Goal: Task Accomplishment & Management: Use online tool/utility

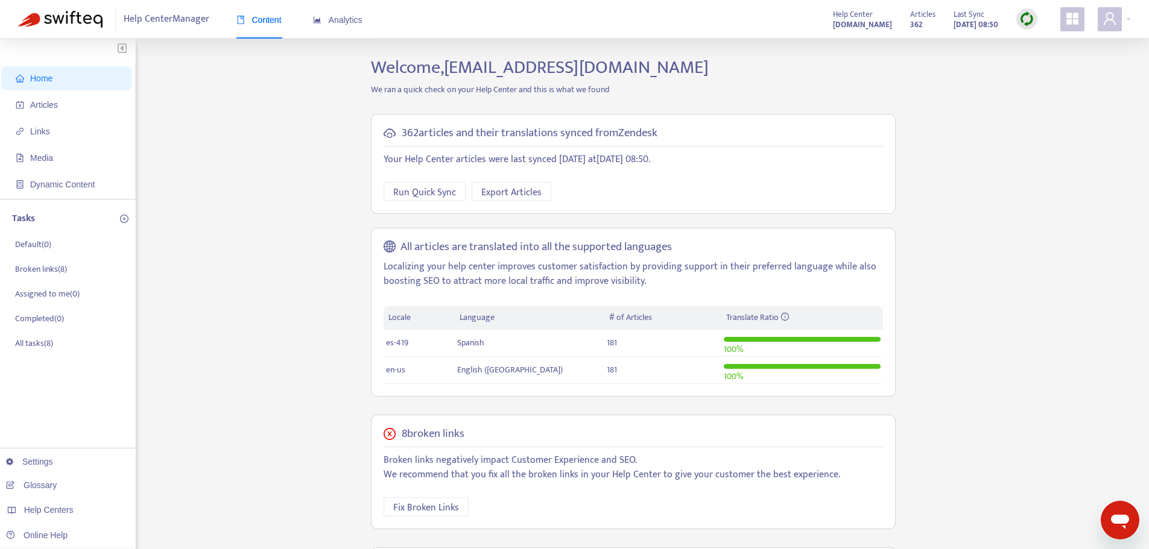
click at [1029, 19] on img at bounding box center [1026, 18] width 15 height 15
click at [1035, 69] on link "Full Sync" at bounding box center [1047, 63] width 43 height 14
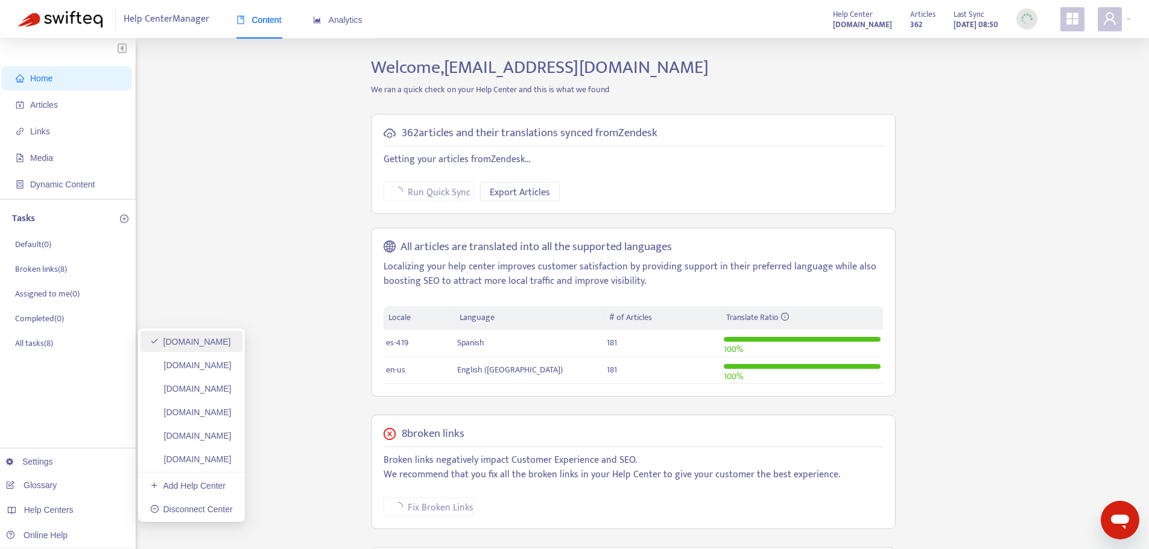
drag, startPoint x: 216, startPoint y: 368, endPoint x: 289, endPoint y: 346, distance: 75.9
click at [216, 368] on link "helpcenter.plexusworldwide.ca" at bounding box center [190, 366] width 81 height 10
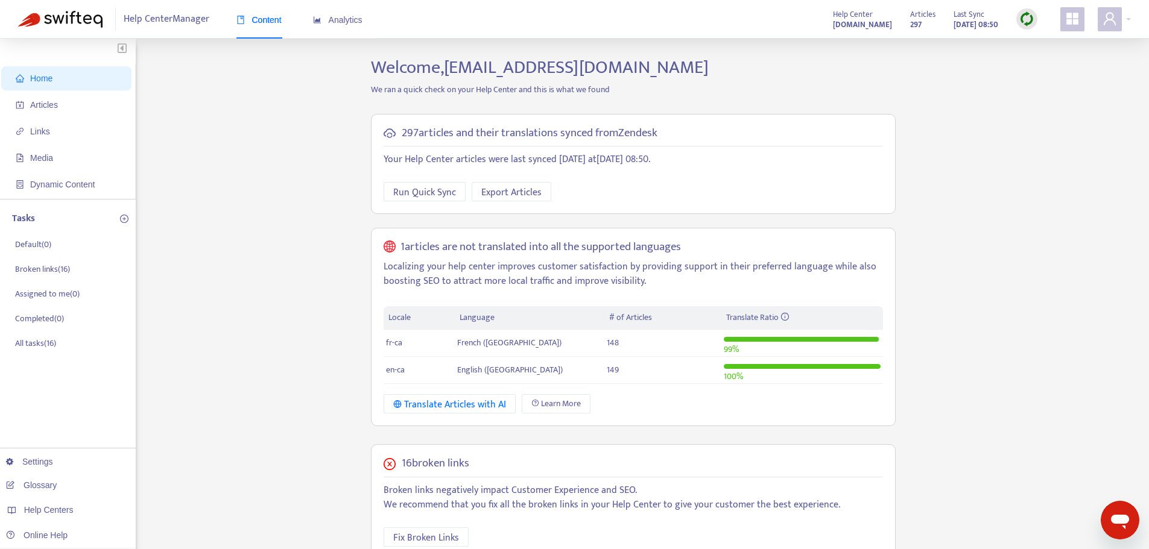
click at [1027, 14] on img at bounding box center [1026, 18] width 15 height 15
click at [1038, 60] on link "Full Sync" at bounding box center [1047, 63] width 43 height 14
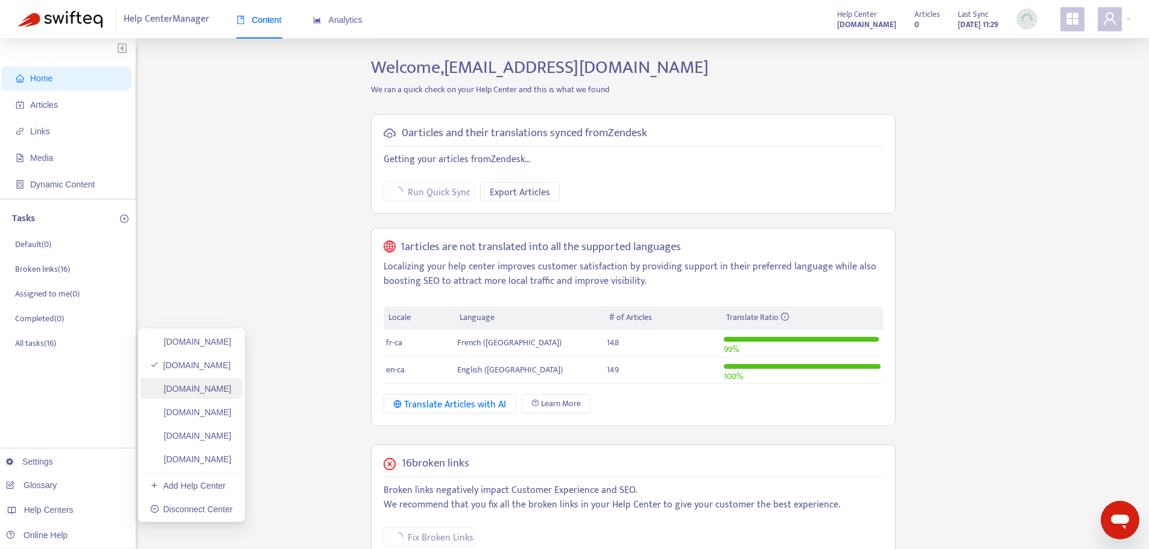
click at [232, 384] on link "helpcenter.plexusworldwide.com.au" at bounding box center [190, 389] width 81 height 10
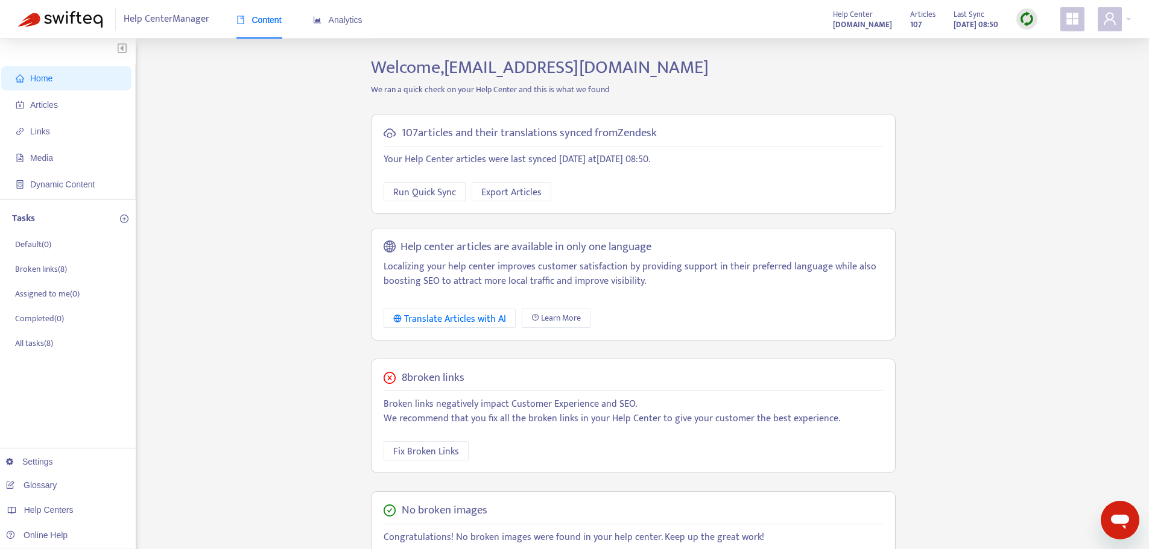
click at [1033, 19] on img at bounding box center [1026, 18] width 15 height 15
click at [1041, 62] on link "Full Sync" at bounding box center [1047, 63] width 43 height 14
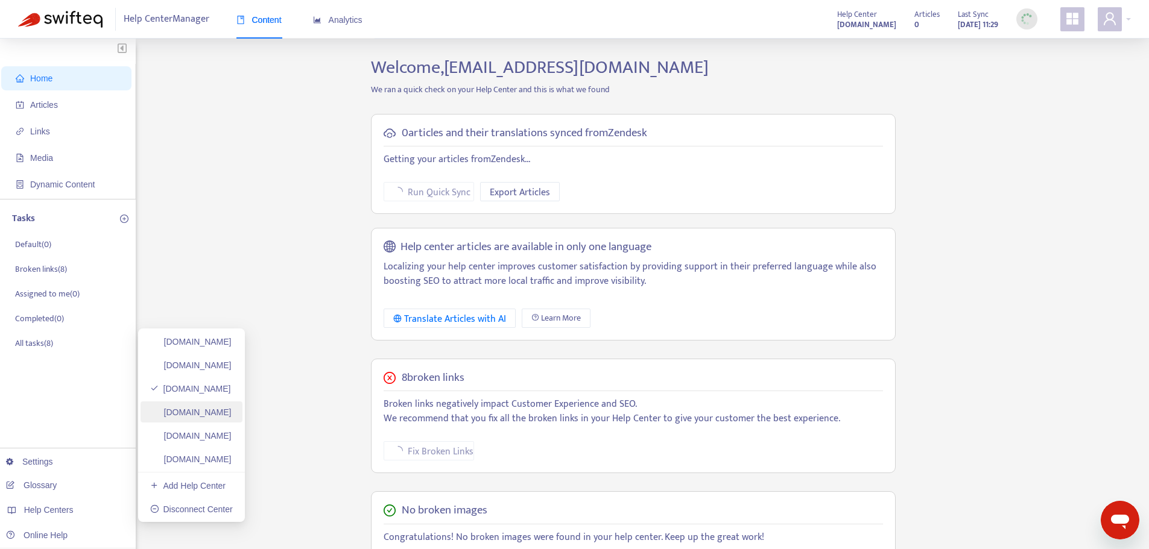
click at [232, 408] on link "ayuda.plexusworldwide.com.mx" at bounding box center [190, 413] width 81 height 10
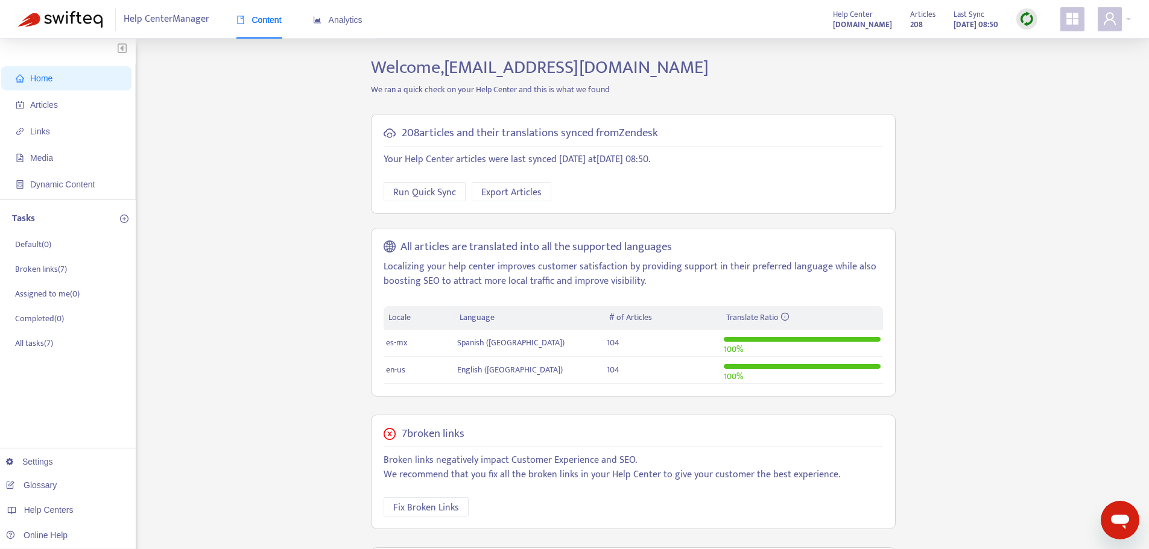
click at [1032, 1] on div "Help Center Manager Content Analytics Help Center ayuda.plexusworldwide.com.mx …" at bounding box center [574, 19] width 1149 height 39
drag, startPoint x: 1028, startPoint y: 12, endPoint x: 1028, endPoint y: 41, distance: 28.9
click at [1028, 12] on img at bounding box center [1026, 18] width 15 height 15
click at [1047, 68] on link "Full Sync" at bounding box center [1047, 63] width 43 height 14
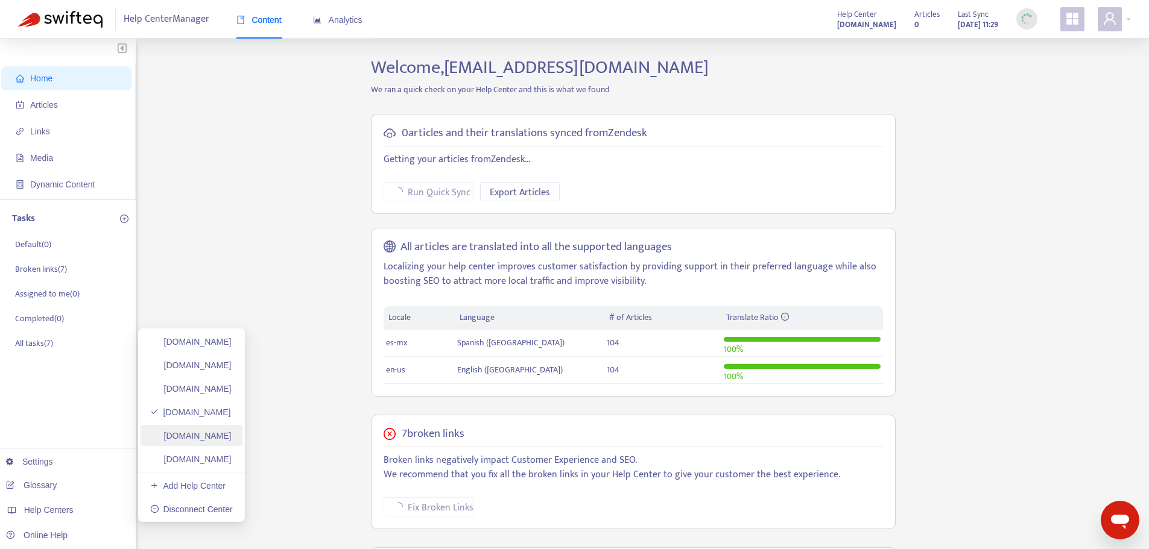
click at [232, 431] on link "plexusworldwideagent.zendesk.com" at bounding box center [190, 436] width 81 height 10
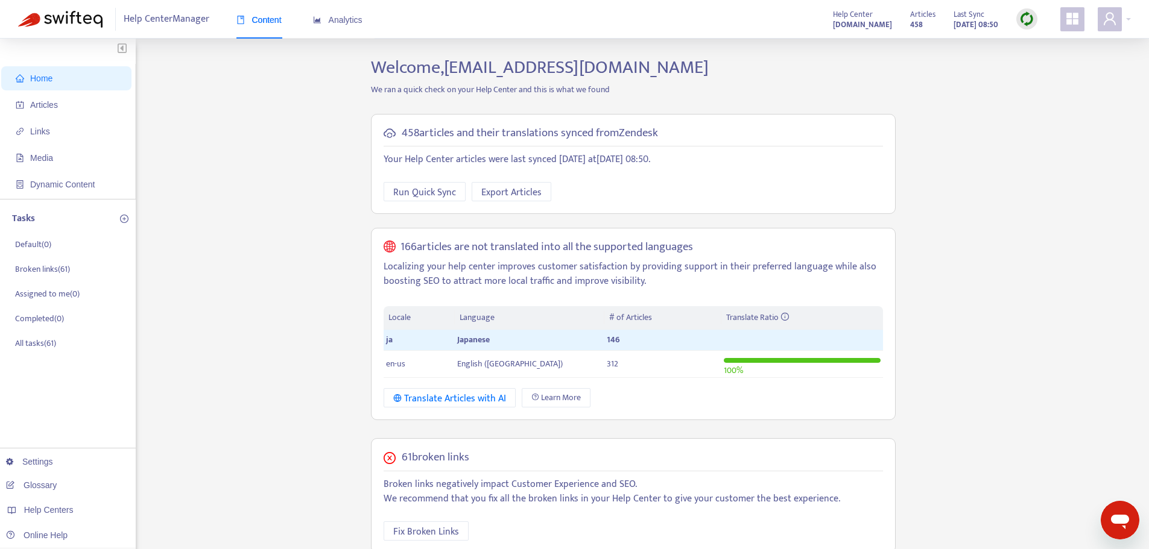
click at [1013, 19] on div "Articles 458 Last Sync Oct 1, 2025 08:50" at bounding box center [973, 19] width 145 height 24
click at [1023, 19] on img at bounding box center [1026, 18] width 15 height 15
click at [1047, 56] on link "Full Sync" at bounding box center [1047, 63] width 43 height 14
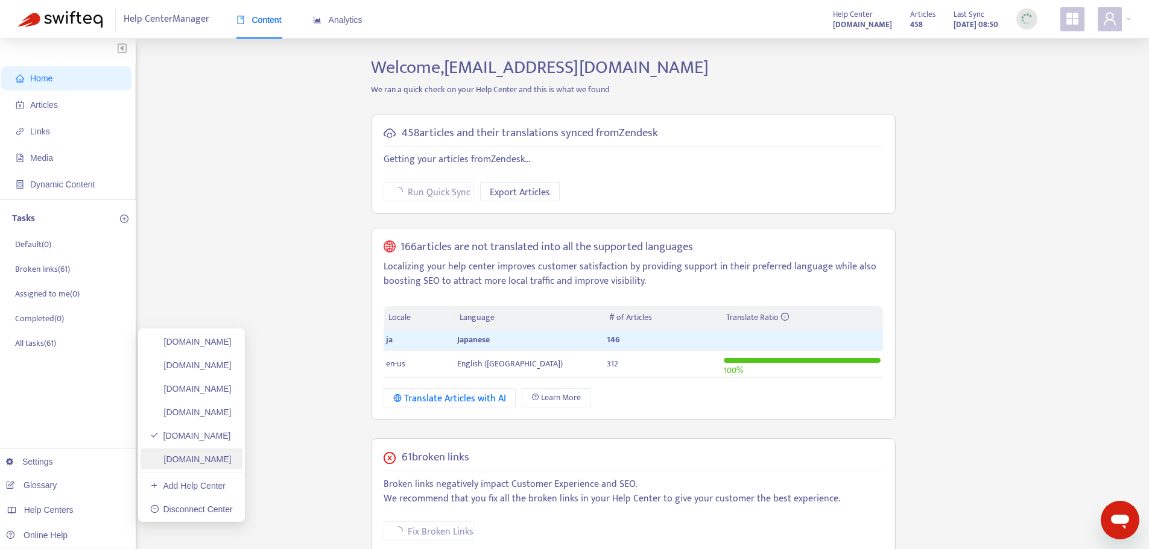
click at [216, 455] on link "plexusworldwidejp.zendesk.com" at bounding box center [190, 460] width 81 height 10
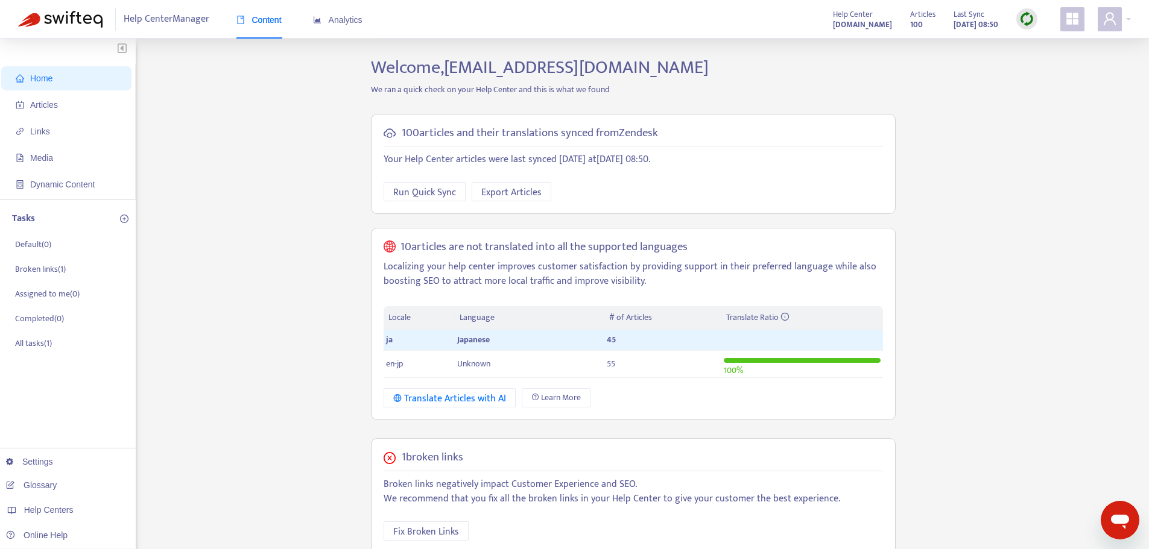
click at [1021, 23] on img at bounding box center [1026, 18] width 15 height 15
click at [1037, 60] on link "Full Sync" at bounding box center [1047, 63] width 43 height 14
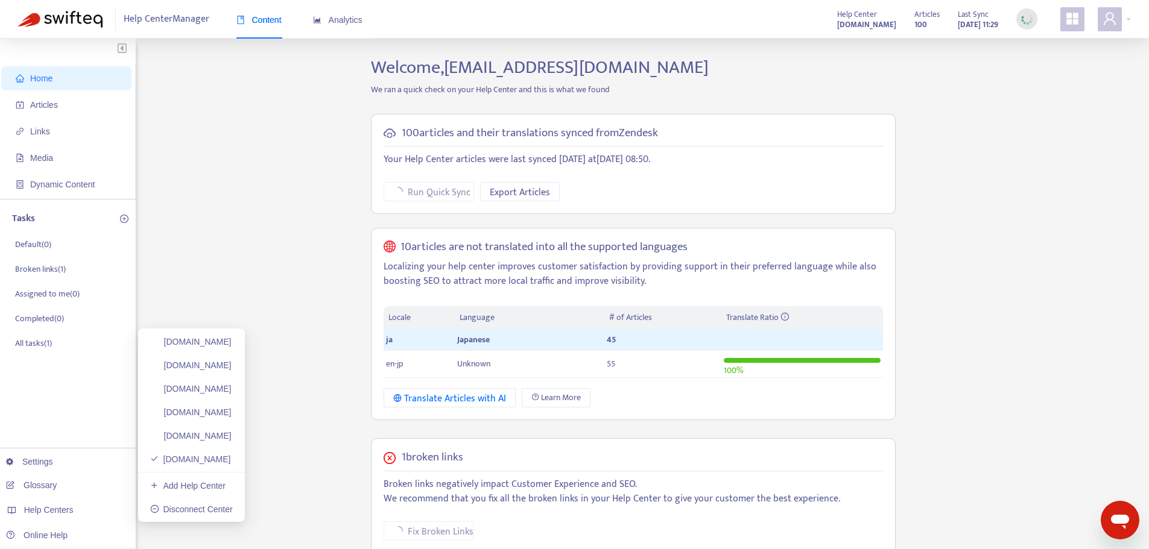
drag, startPoint x: 226, startPoint y: 339, endPoint x: 168, endPoint y: 452, distance: 126.5
click at [226, 339] on link "[DOMAIN_NAME]" at bounding box center [190, 342] width 81 height 10
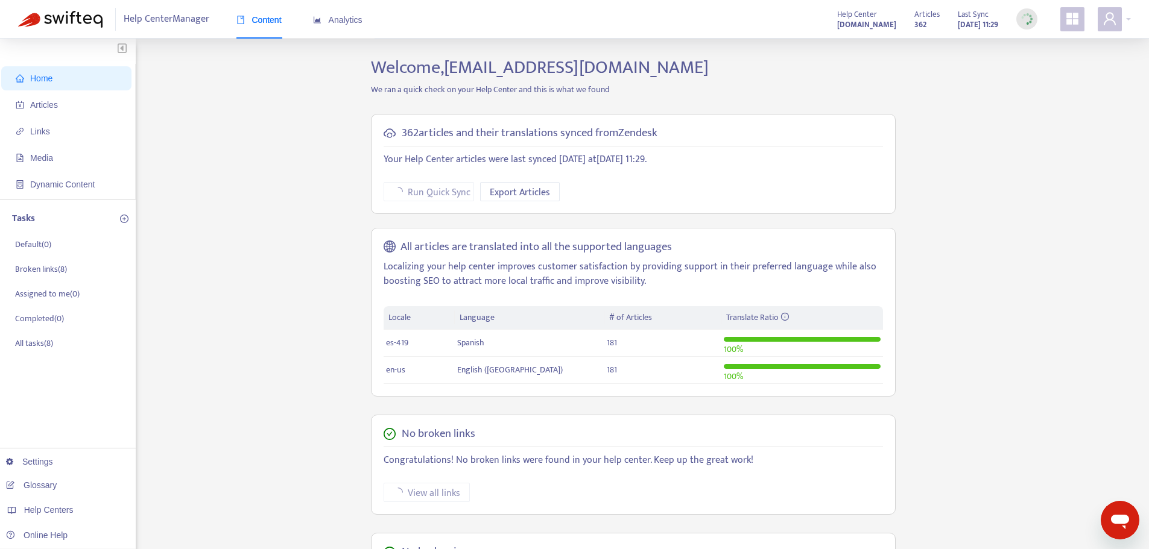
click at [60, 79] on span "Home" at bounding box center [69, 78] width 106 height 24
click at [60, 99] on span "Articles" at bounding box center [69, 105] width 106 height 24
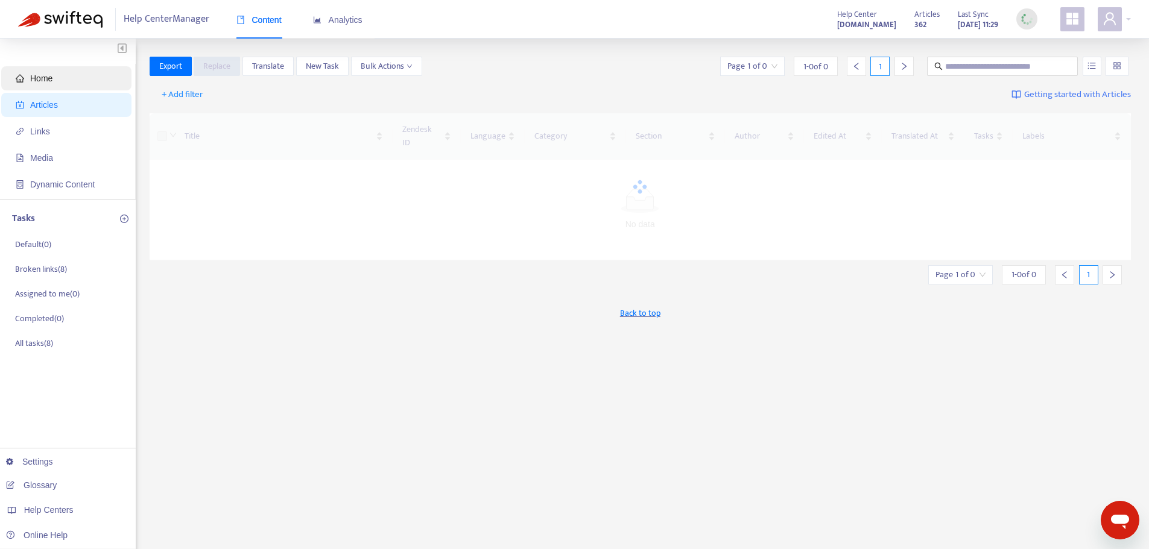
click at [55, 75] on span "Home" at bounding box center [69, 78] width 106 height 24
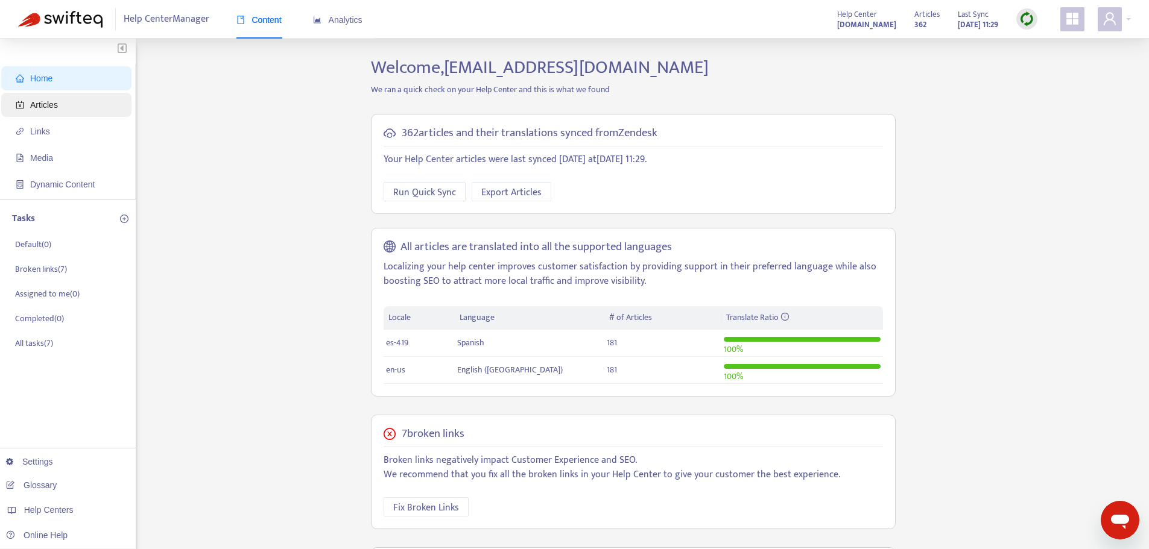
click at [54, 108] on span "Articles" at bounding box center [44, 105] width 28 height 10
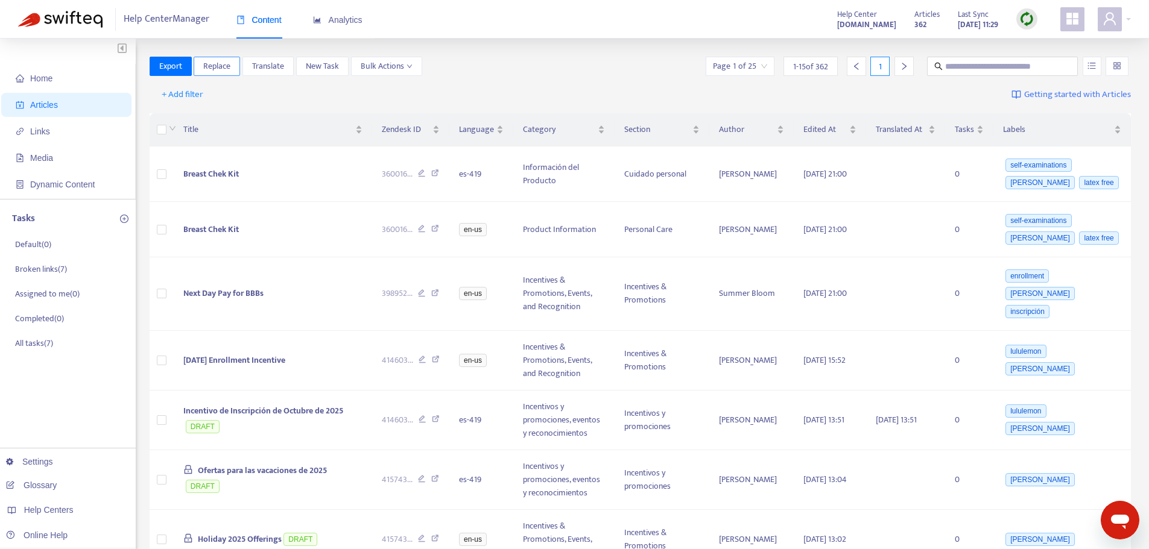
click at [236, 66] on button "Replace" at bounding box center [217, 66] width 46 height 19
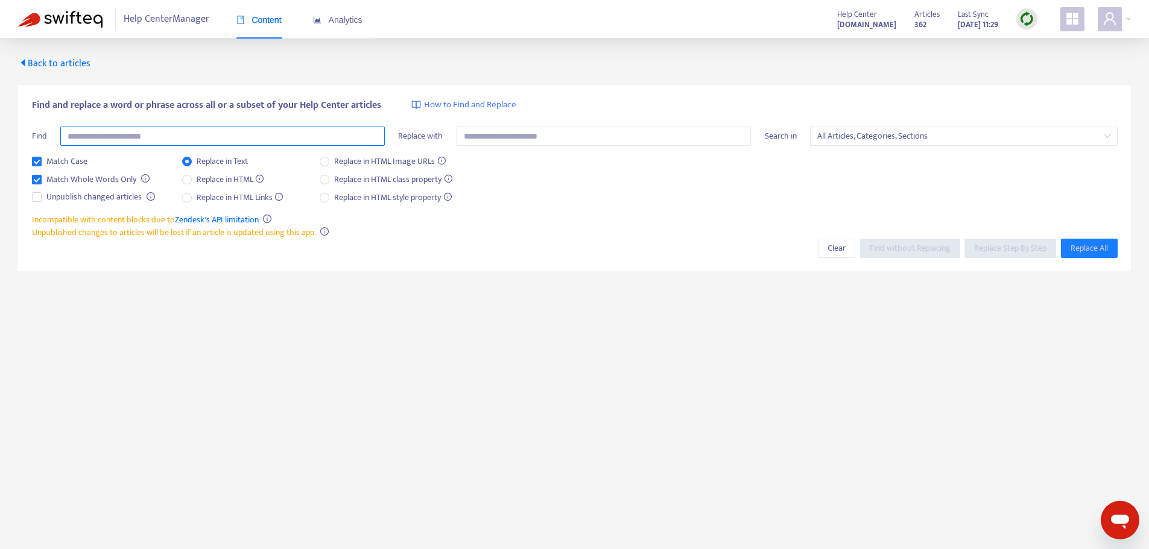
click at [336, 136] on input "text" at bounding box center [222, 136] width 324 height 19
click at [250, 135] on input "*******" at bounding box center [222, 136] width 324 height 19
click at [909, 248] on span "Find without Replacing" at bounding box center [910, 248] width 81 height 13
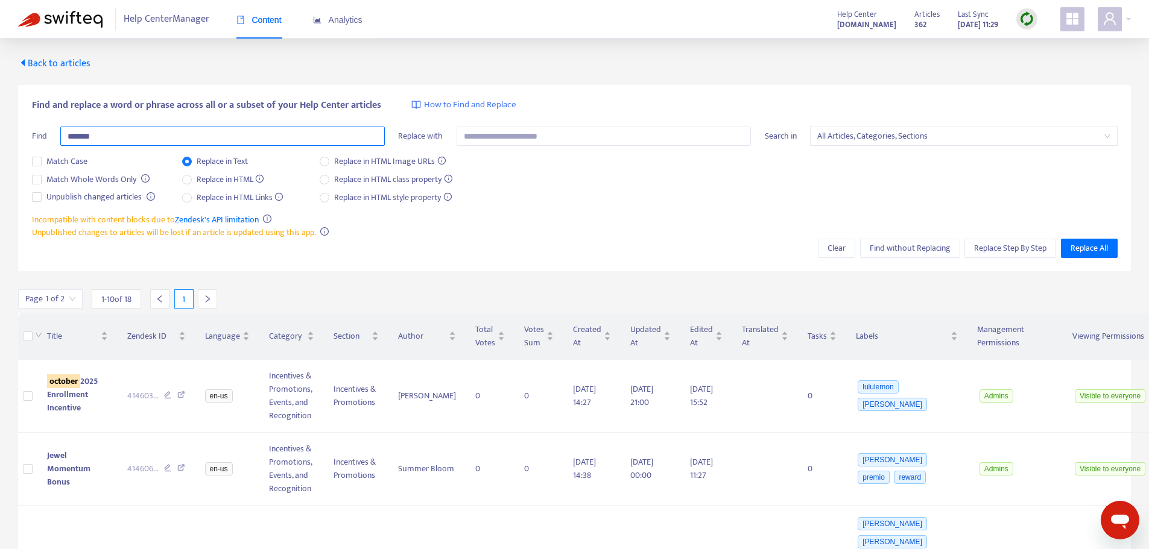
click at [154, 131] on input "*******" at bounding box center [222, 136] width 324 height 19
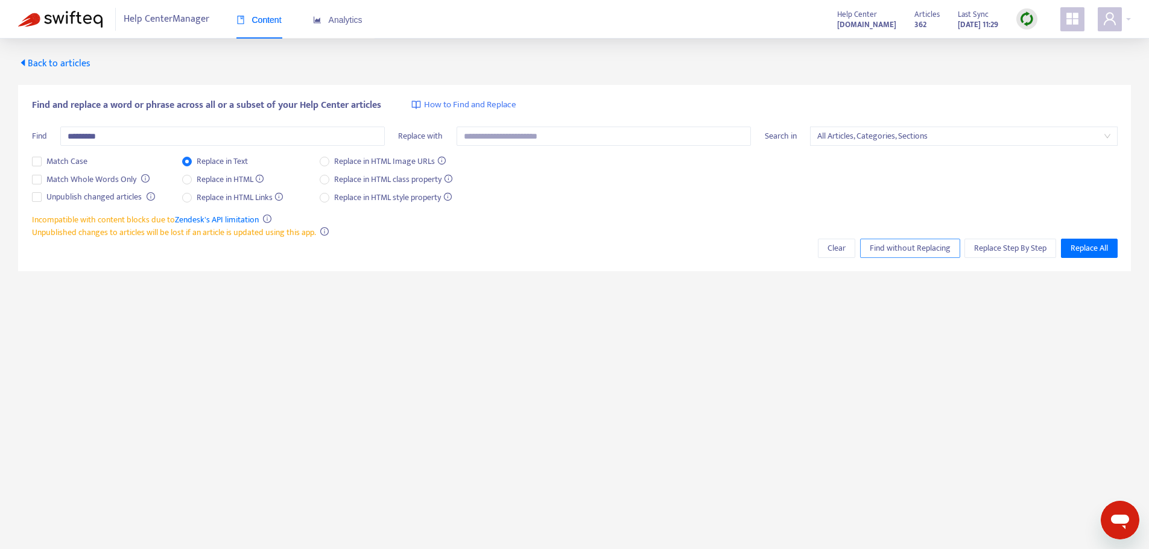
click at [946, 254] on span "Find without Replacing" at bounding box center [910, 248] width 81 height 13
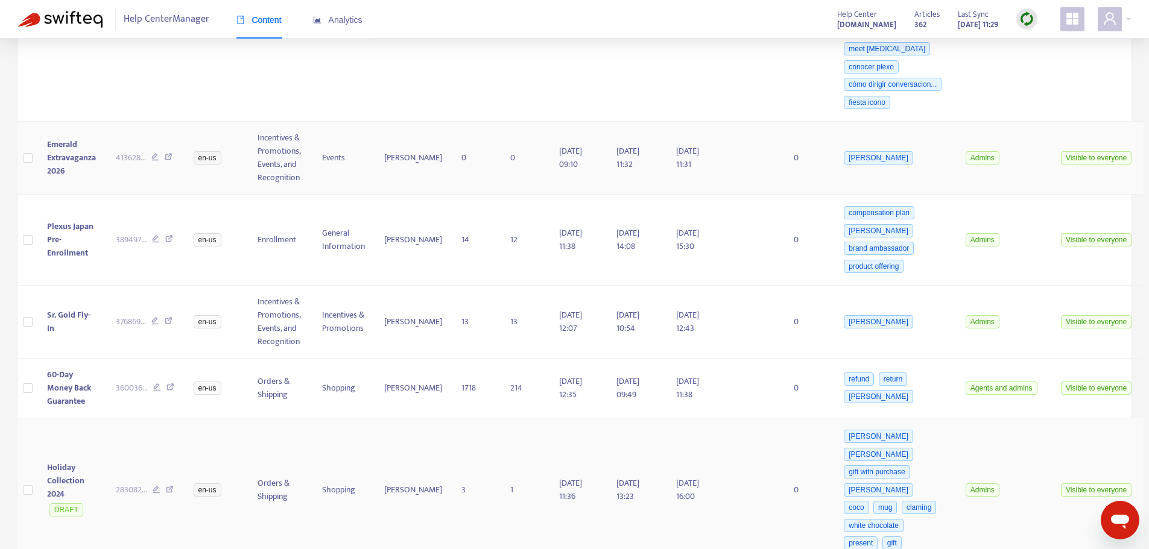
scroll to position [401, 0]
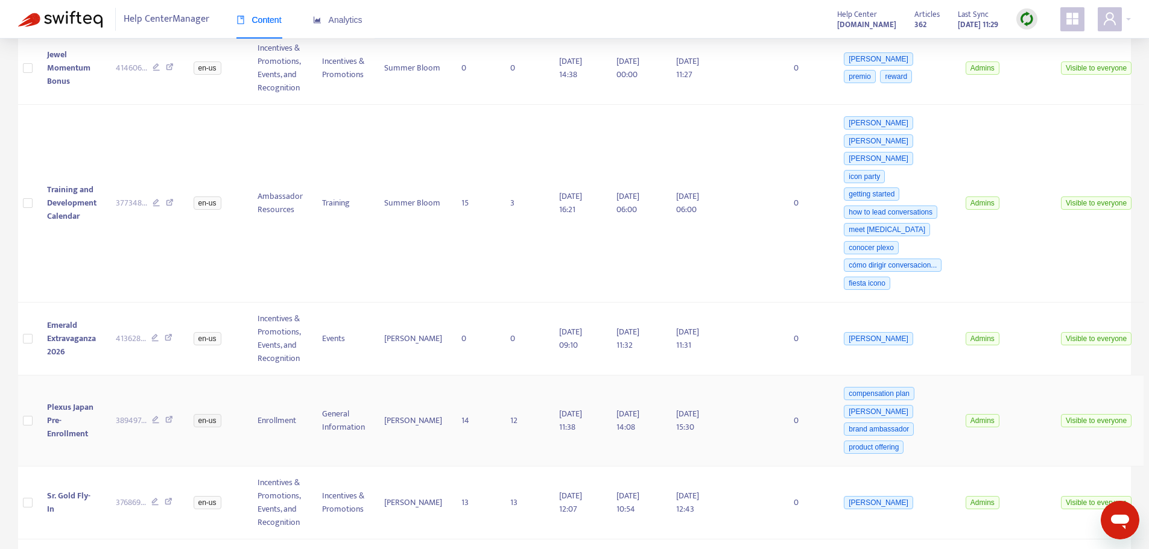
click at [62, 400] on span "Plexus Japan Pre-Enrollment" at bounding box center [70, 420] width 46 height 40
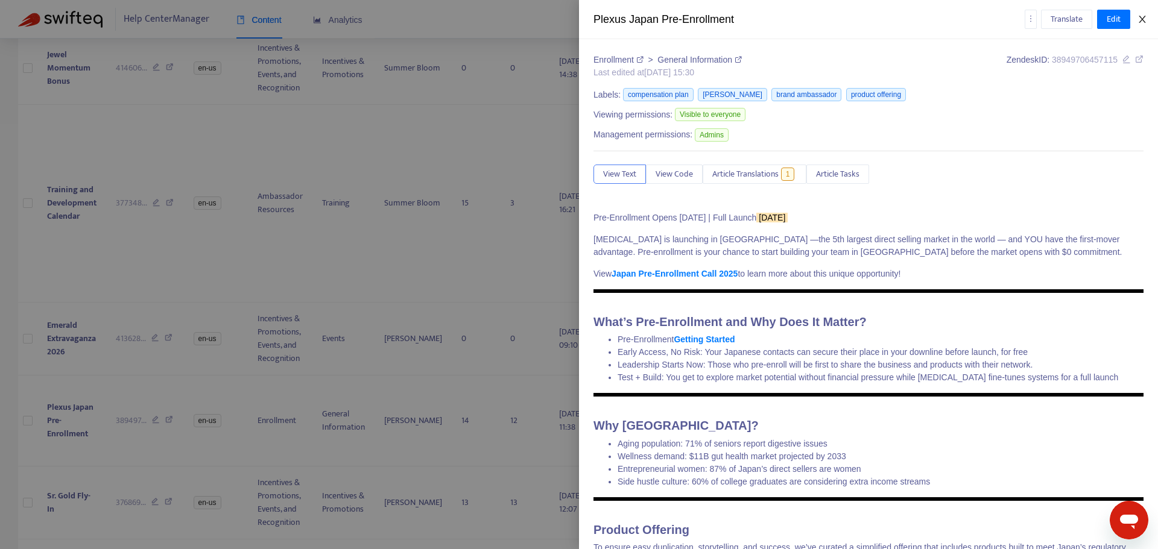
click at [1141, 17] on icon "close" at bounding box center [1142, 19] width 10 height 10
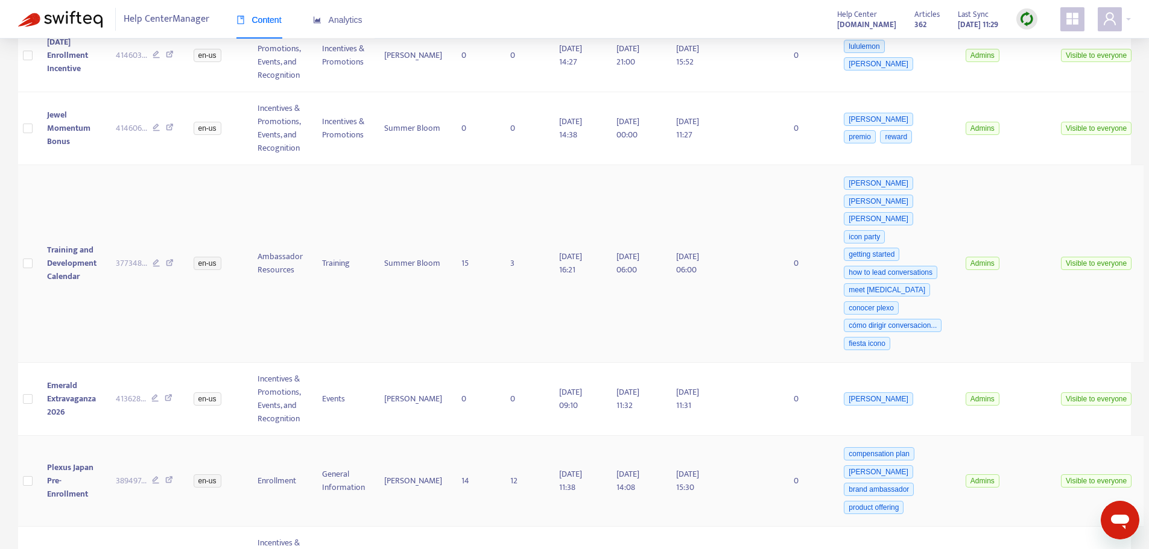
scroll to position [0, 0]
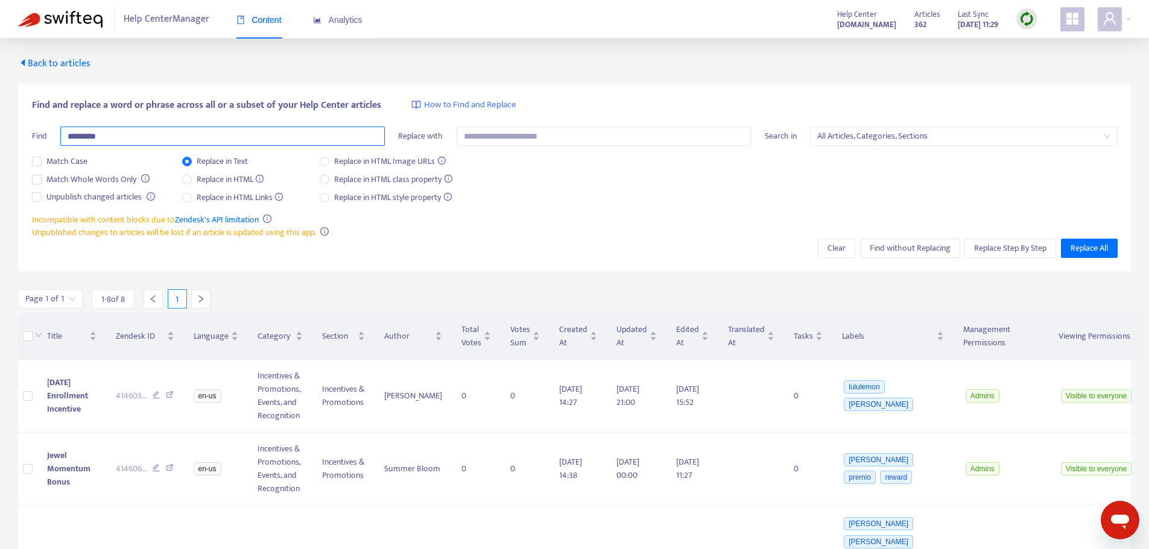
click at [348, 133] on input "*********" at bounding box center [222, 136] width 324 height 19
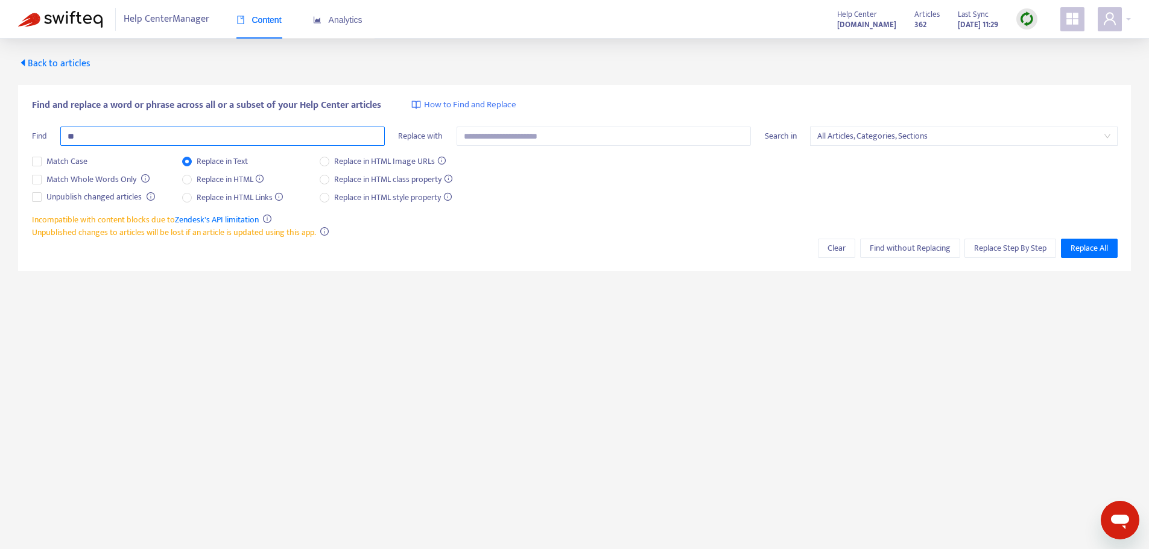
type input "*"
click at [920, 251] on span "Find without Replacing" at bounding box center [910, 248] width 81 height 13
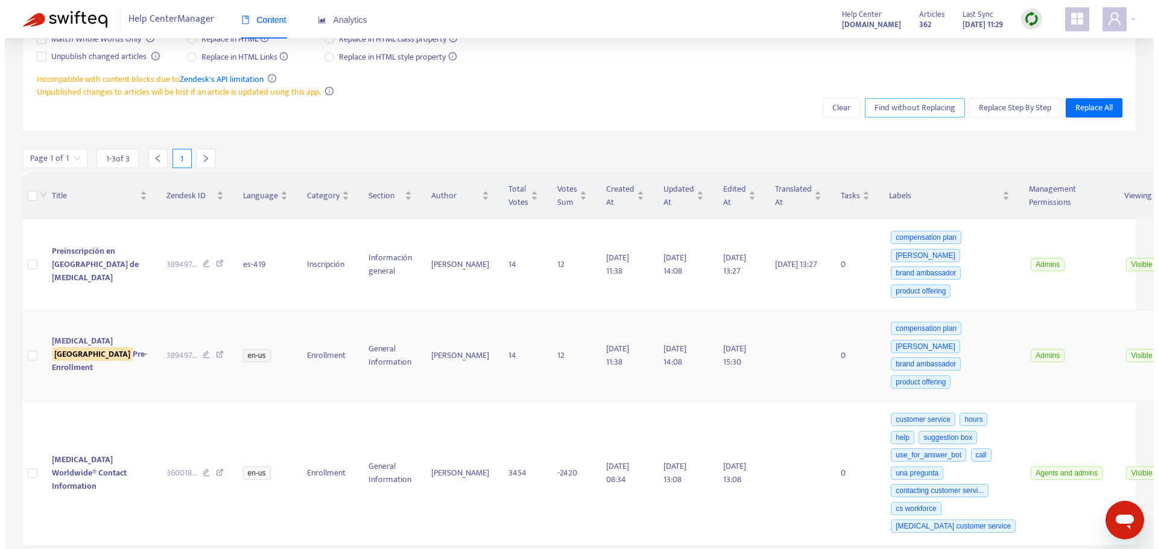
scroll to position [142, 0]
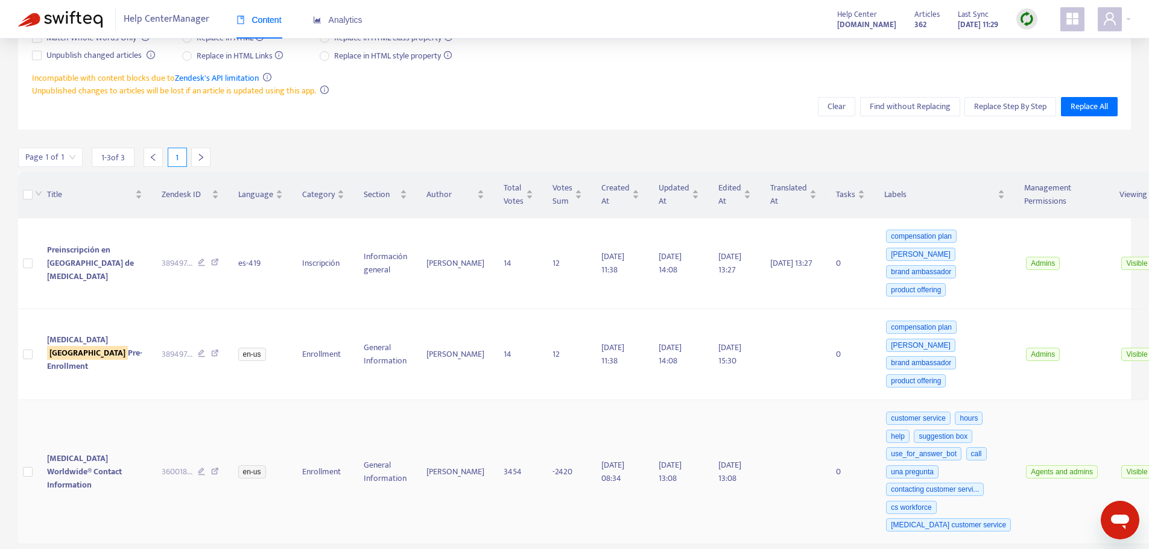
click at [62, 486] on span "Plexus Worldwide® Contact Information" at bounding box center [84, 472] width 75 height 40
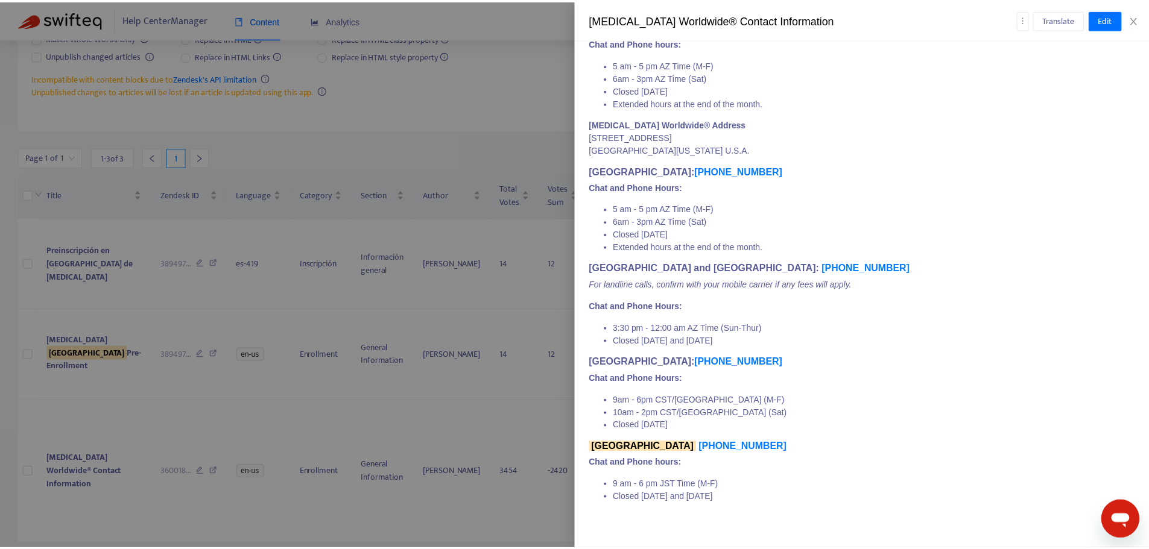
scroll to position [22, 0]
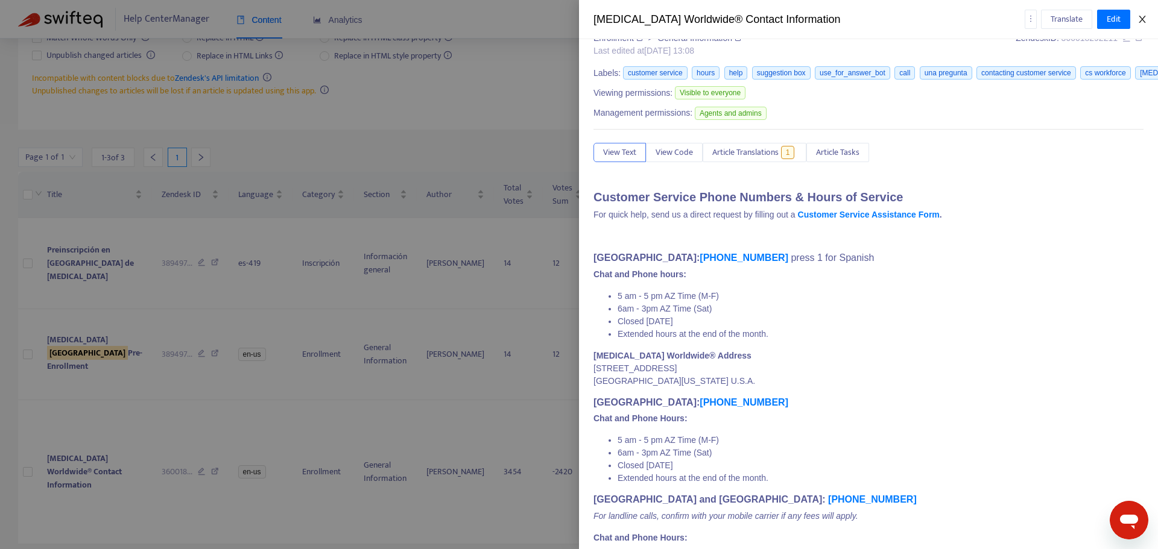
drag, startPoint x: 1135, startPoint y: 19, endPoint x: 1122, endPoint y: 29, distance: 16.8
click at [1135, 19] on button "Close" at bounding box center [1142, 19] width 17 height 11
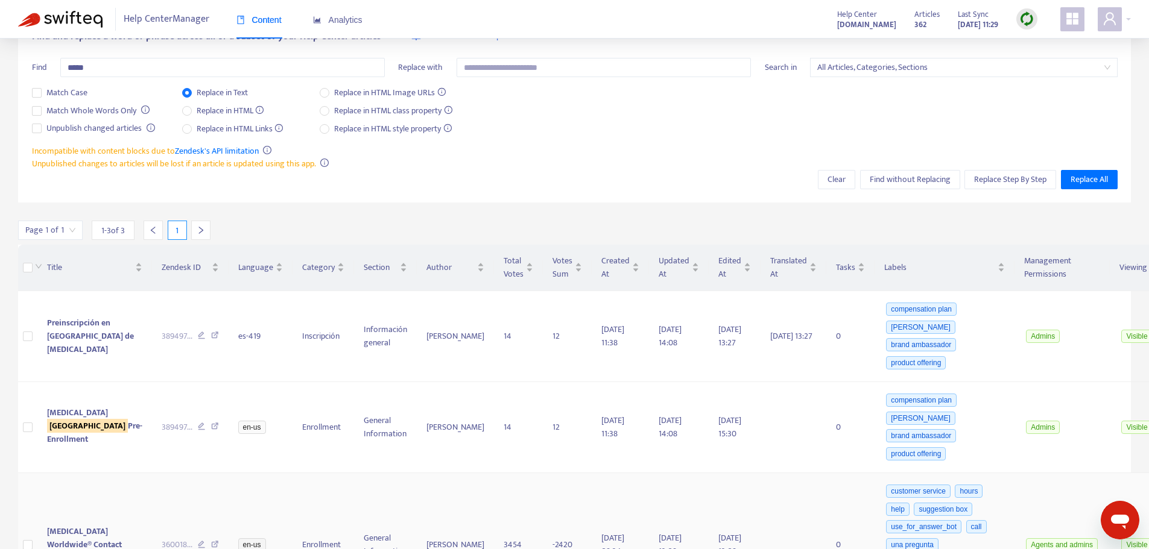
scroll to position [0, 0]
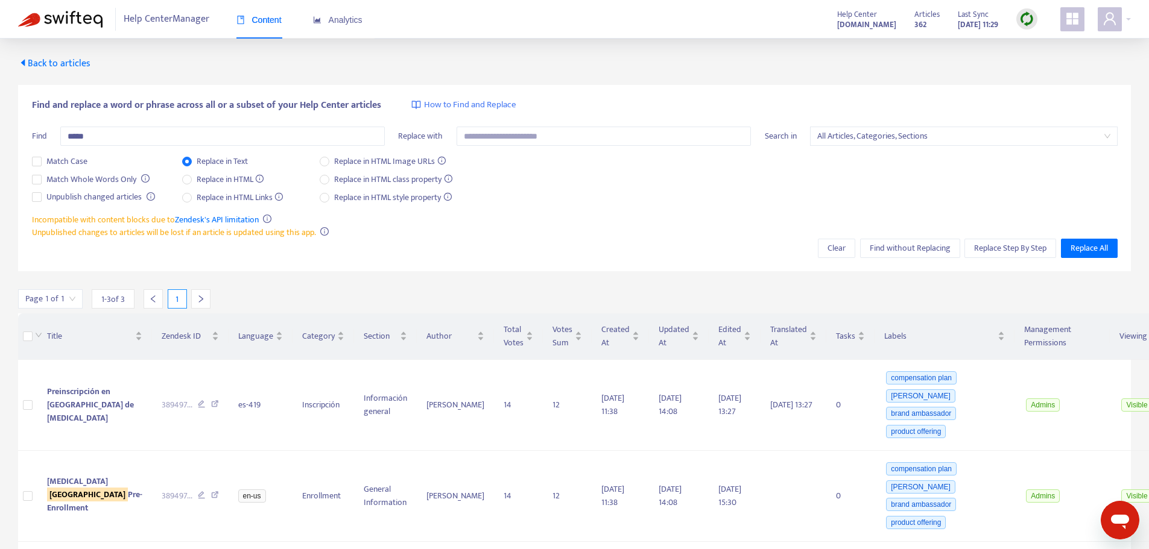
click at [262, 122] on div "Find and replace a word or phrase across all or a subset of your Help Center ar…" at bounding box center [574, 155] width 1085 height 115
click at [259, 131] on input "*****" at bounding box center [222, 136] width 324 height 19
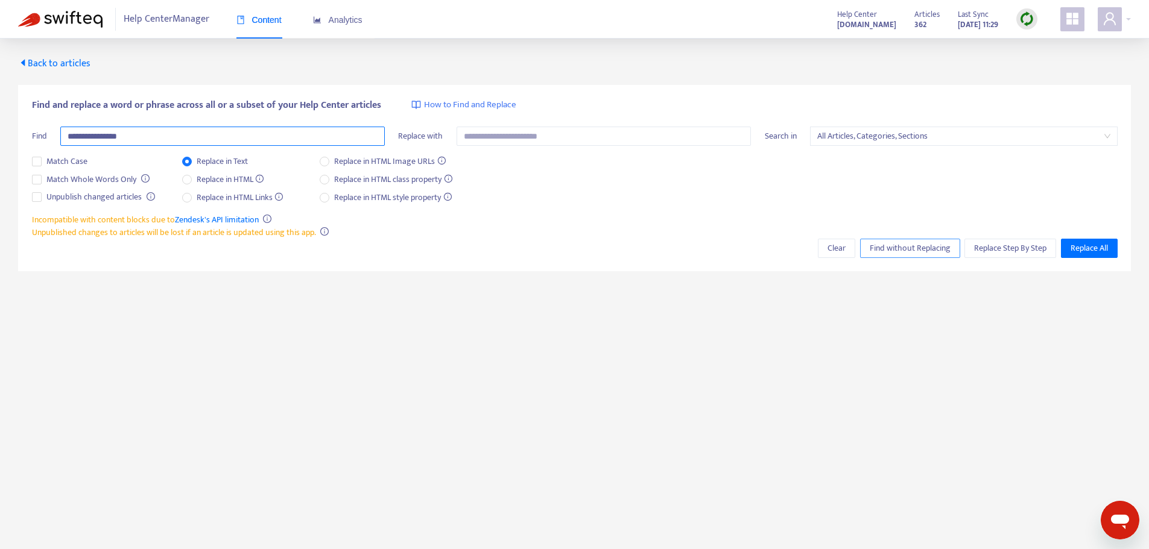
type input "**********"
click at [889, 251] on span "Find without Replacing" at bounding box center [910, 248] width 81 height 13
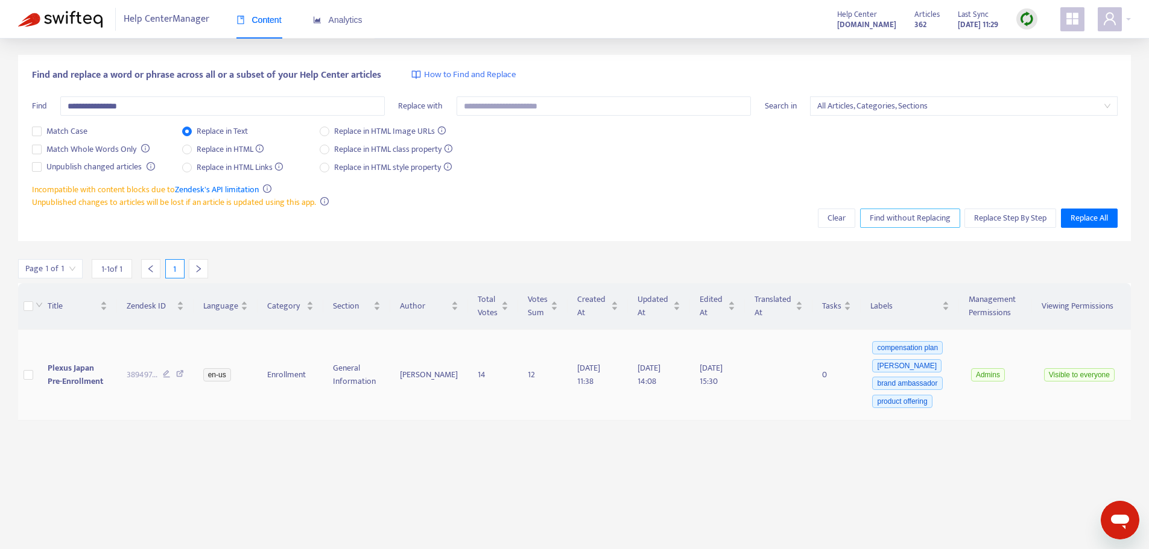
scroll to position [39, 0]
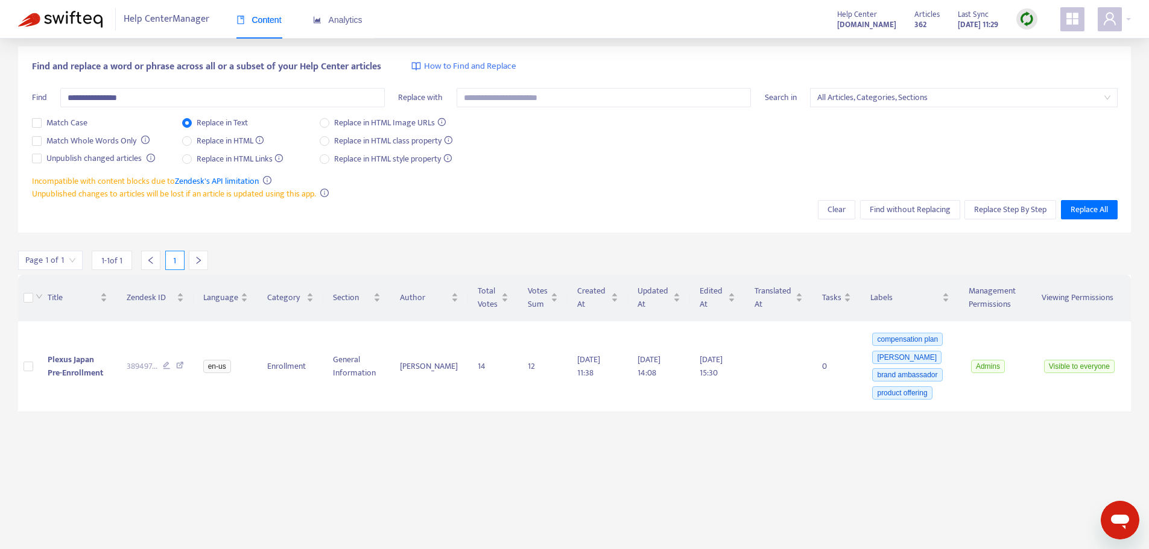
click at [71, 22] on img at bounding box center [60, 19] width 84 height 17
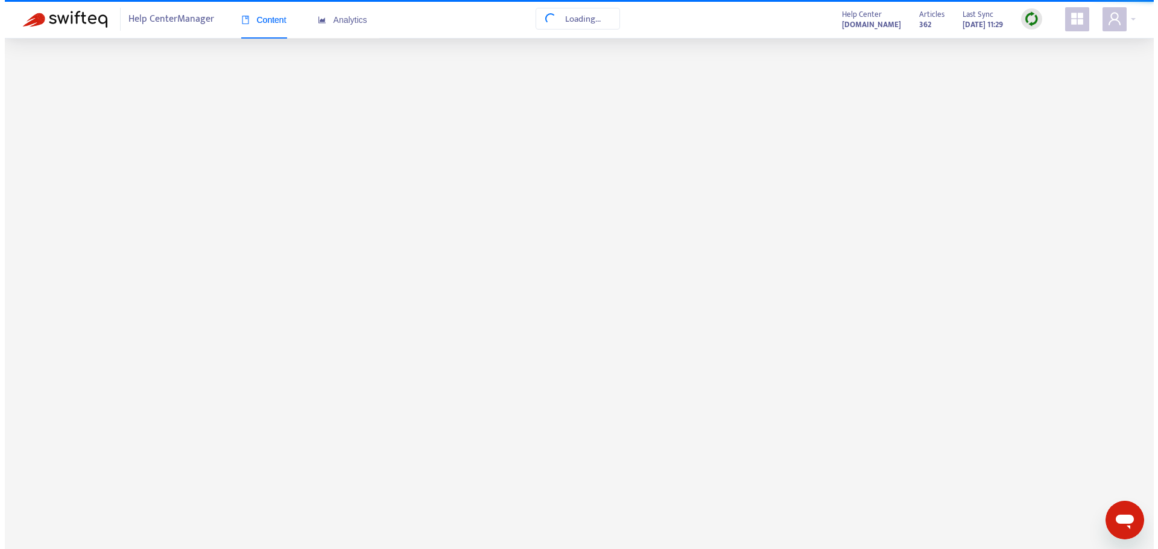
scroll to position [0, 0]
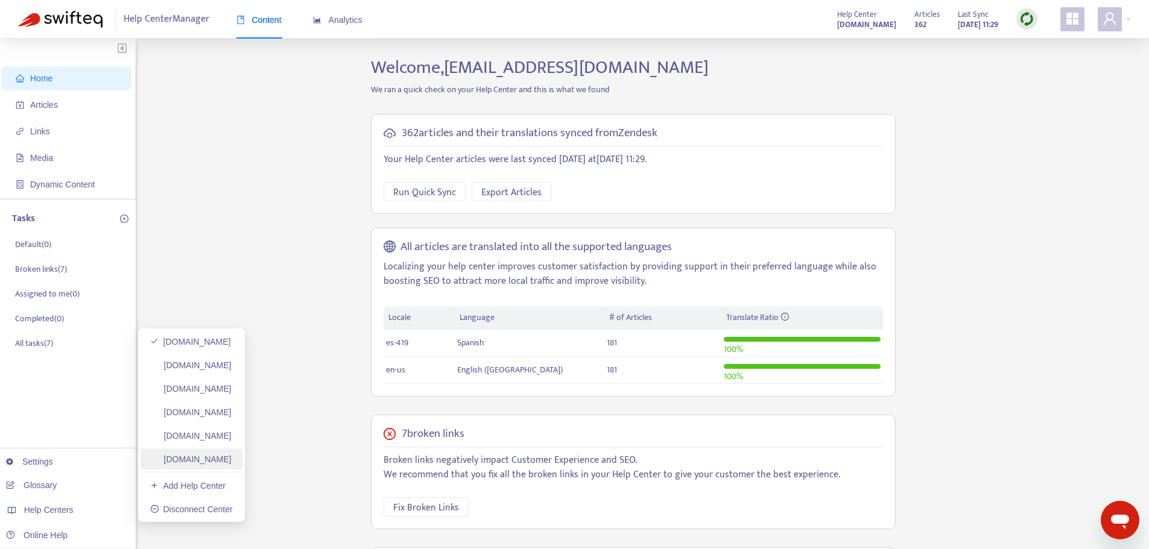
click at [232, 455] on link "plexusworldwidejp.zendesk.com" at bounding box center [190, 460] width 81 height 10
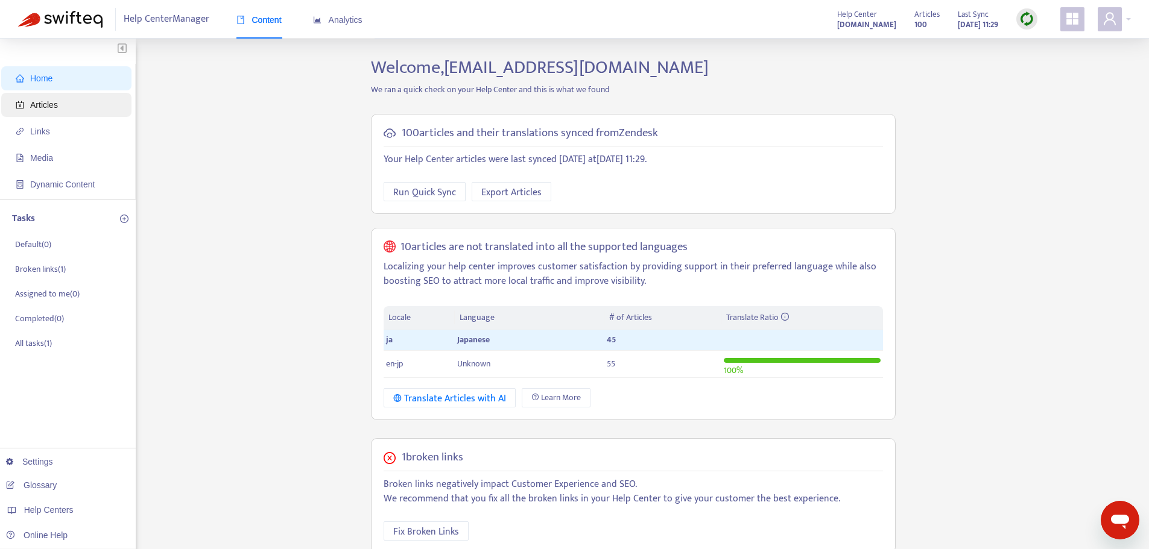
click at [89, 106] on span "Articles" at bounding box center [69, 105] width 106 height 24
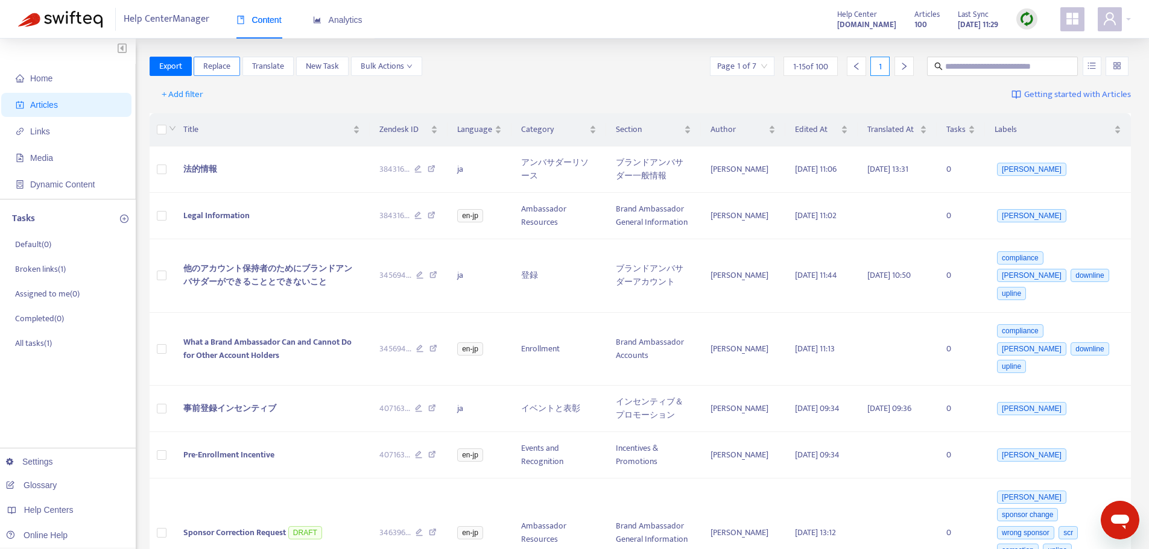
click at [230, 65] on span "Replace" at bounding box center [216, 66] width 27 height 13
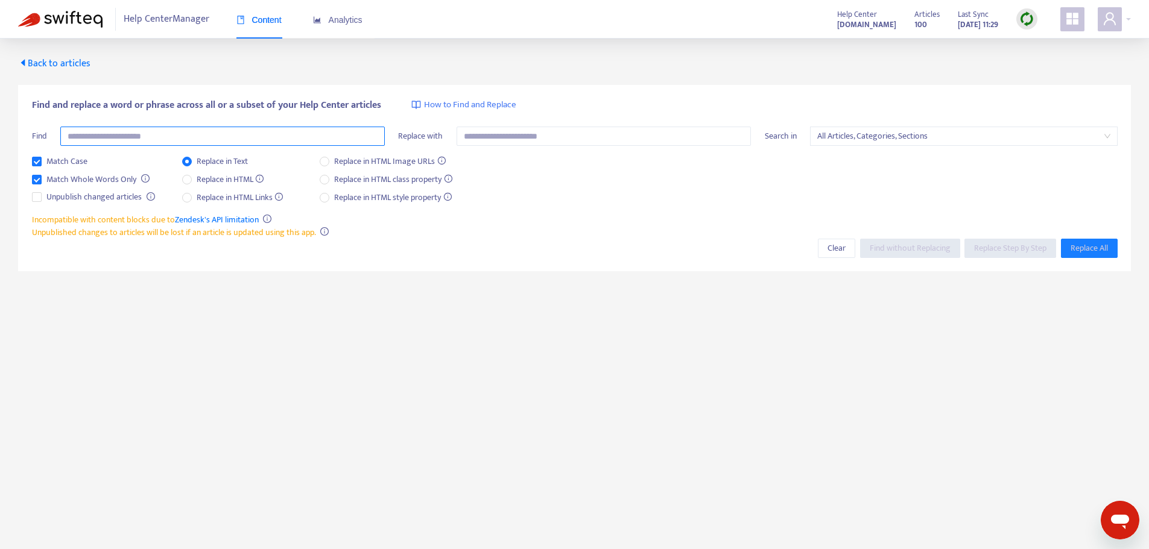
click at [230, 142] on input "text" at bounding box center [222, 136] width 324 height 19
click at [158, 134] on input "text" at bounding box center [222, 136] width 324 height 19
type input "*********"
click at [920, 247] on span "Find without Replacing" at bounding box center [910, 248] width 81 height 13
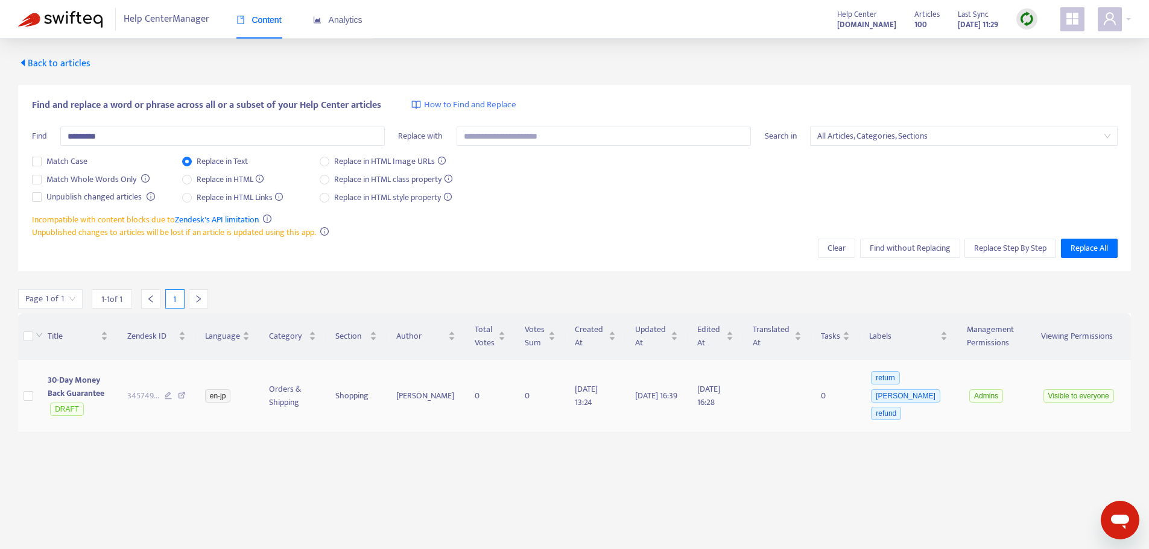
click at [92, 386] on span "30-Day Money Back Guarantee" at bounding box center [76, 386] width 57 height 27
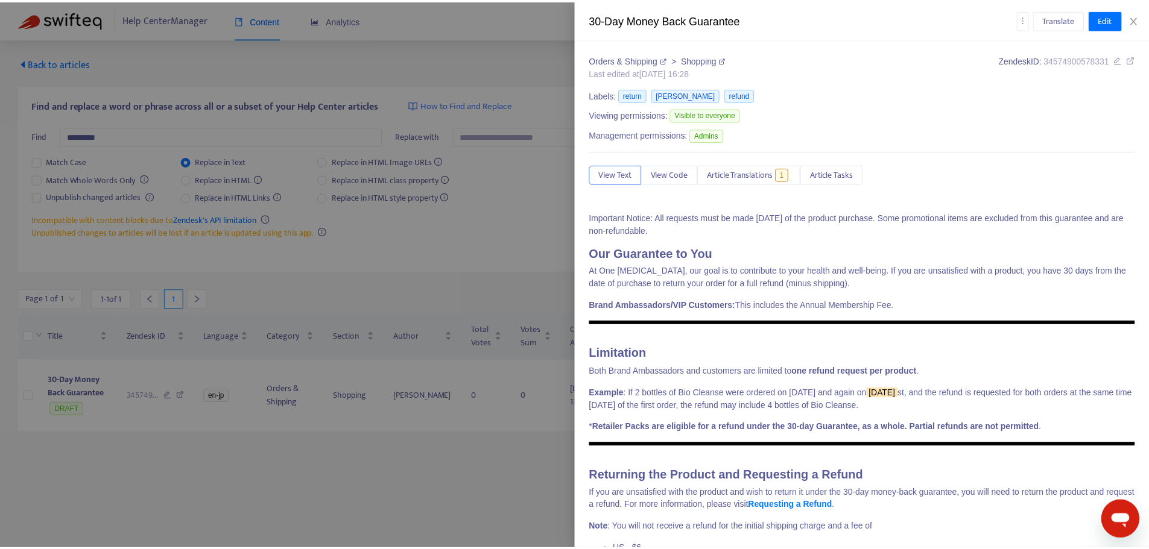
scroll to position [118, 0]
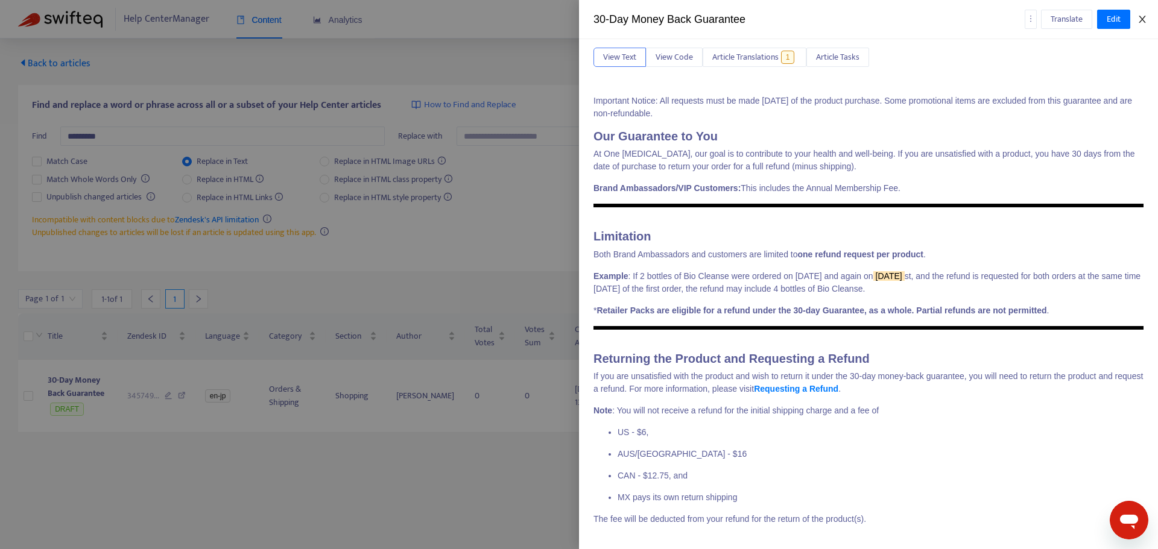
click at [1140, 24] on icon "close" at bounding box center [1142, 19] width 10 height 10
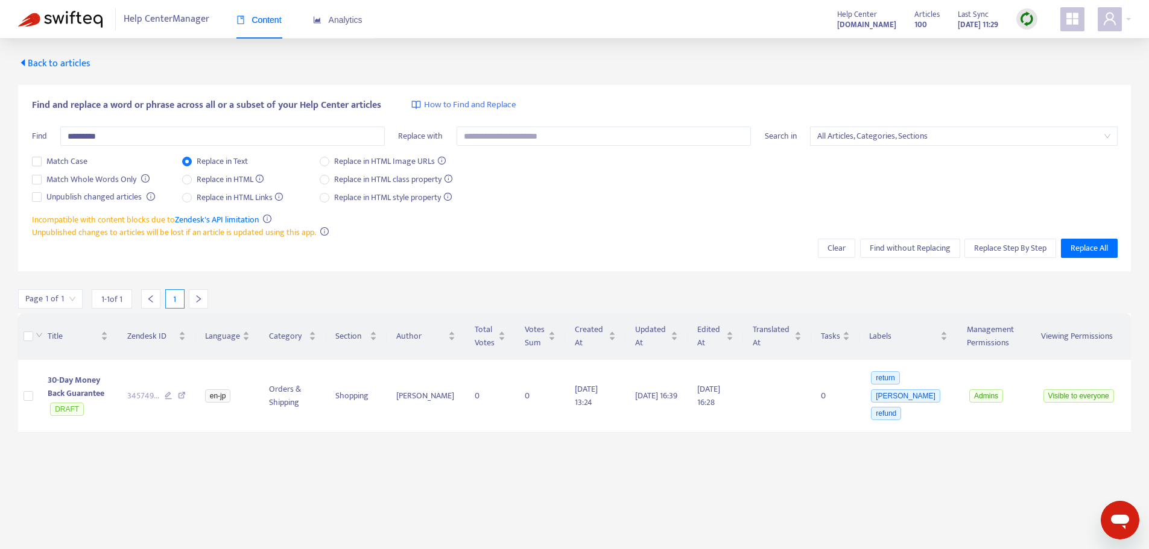
click at [72, 10] on div "Help Center Manager Content Analytics" at bounding box center [204, 19] width 373 height 39
click at [90, 13] on img at bounding box center [60, 19] width 84 height 17
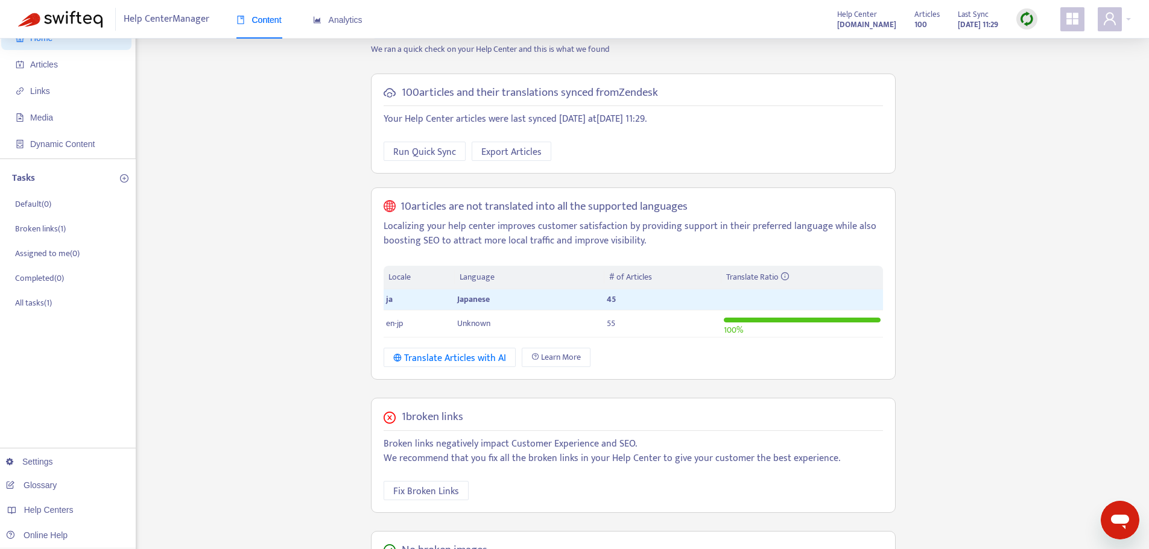
scroll to position [0, 0]
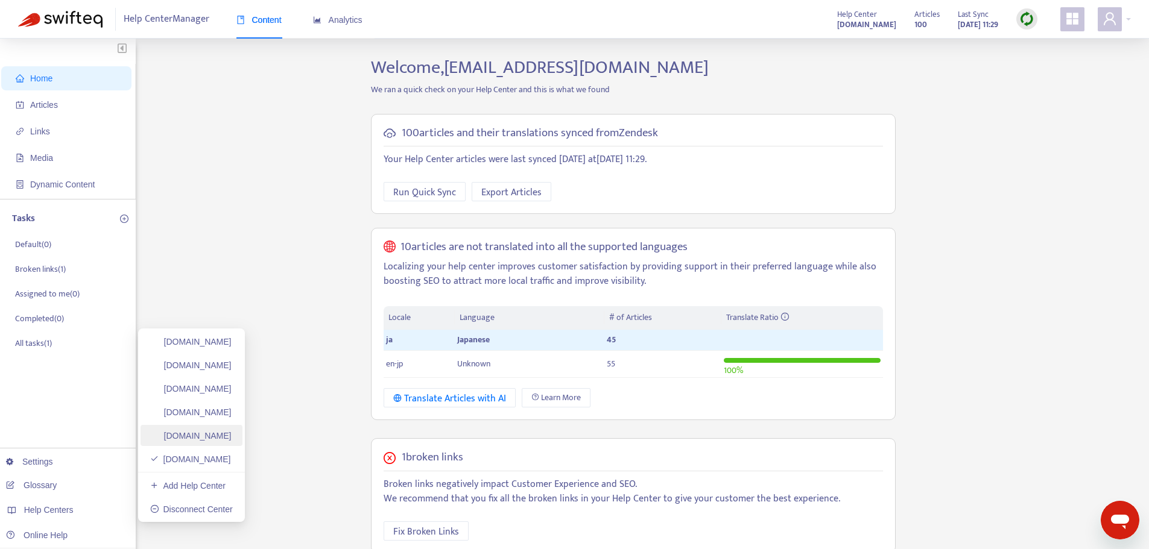
click at [232, 431] on link "plexusworldwideagent.zendesk.com" at bounding box center [190, 436] width 81 height 10
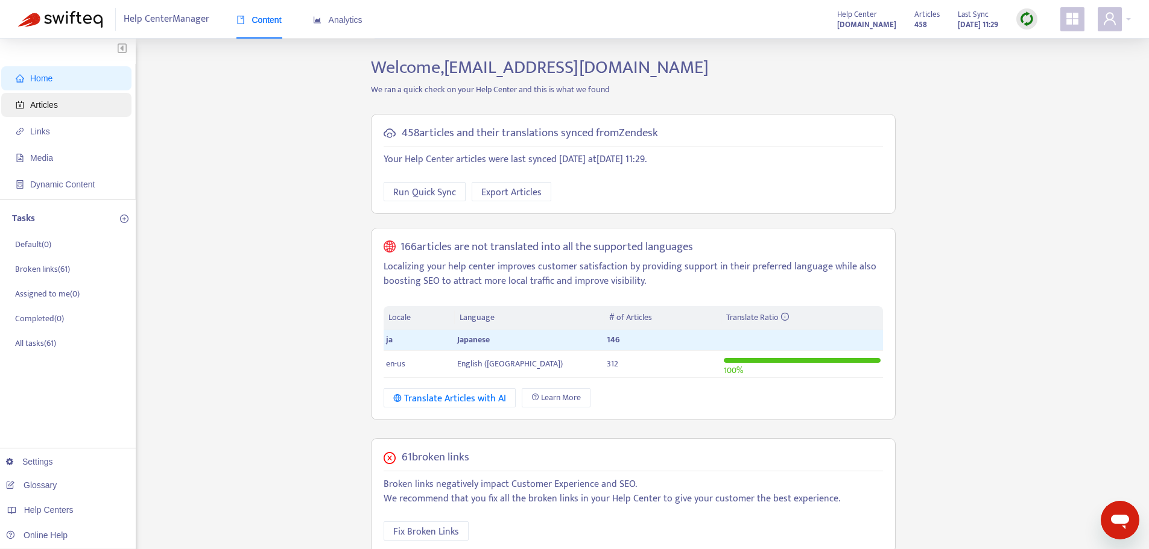
click at [79, 96] on span "Articles" at bounding box center [69, 105] width 106 height 24
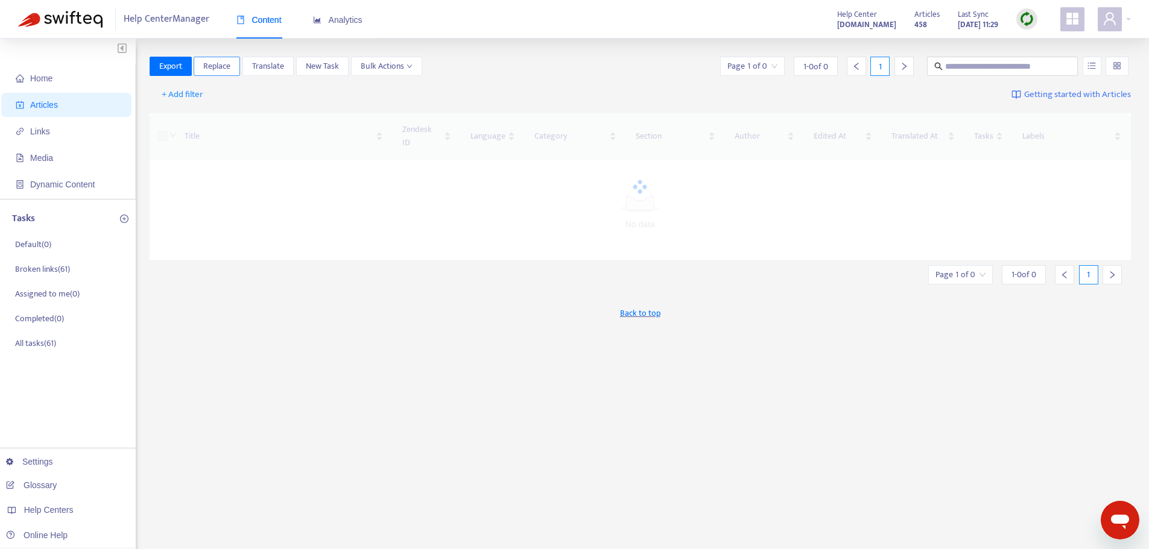
click at [223, 67] on span "Replace" at bounding box center [216, 66] width 27 height 13
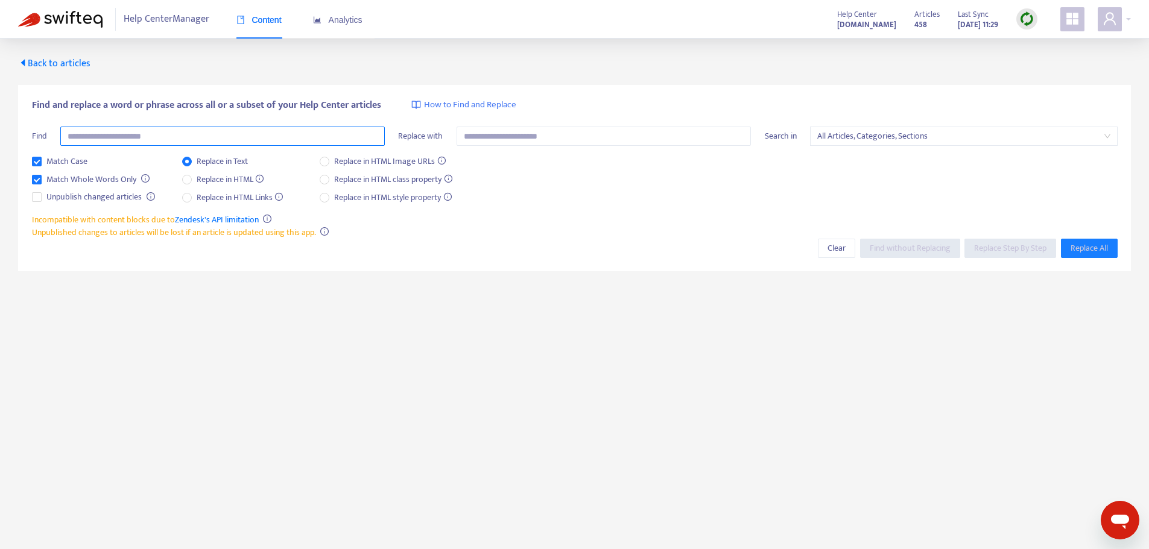
click at [141, 131] on input "text" at bounding box center [222, 136] width 324 height 19
click at [42, 157] on span "Match Case" at bounding box center [67, 161] width 51 height 13
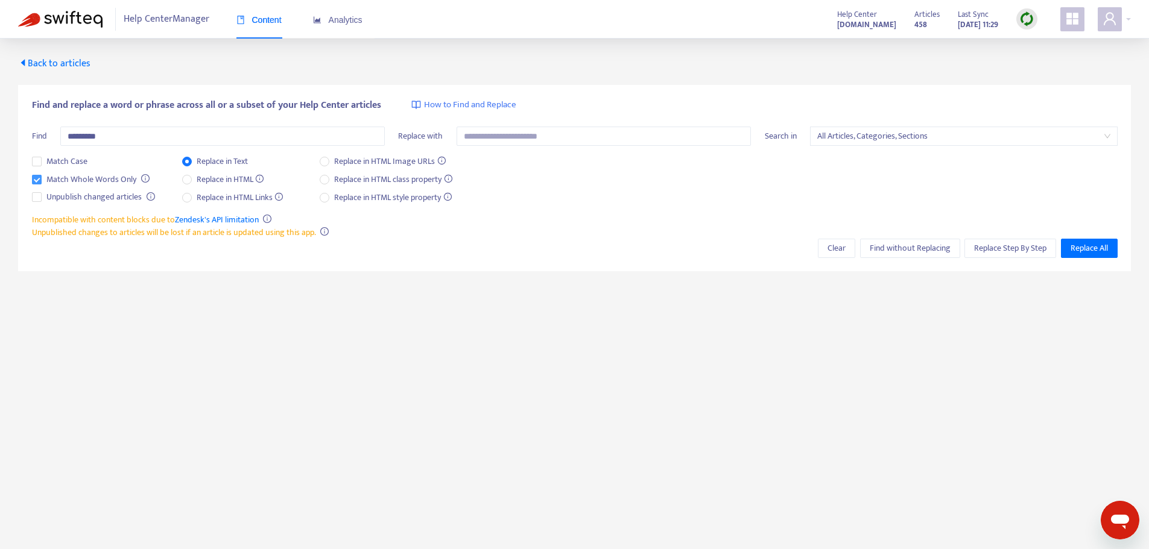
click at [42, 178] on span "Match Whole Words Only" at bounding box center [91, 179] width 99 height 13
click at [897, 249] on span "Find without Replacing" at bounding box center [910, 248] width 81 height 13
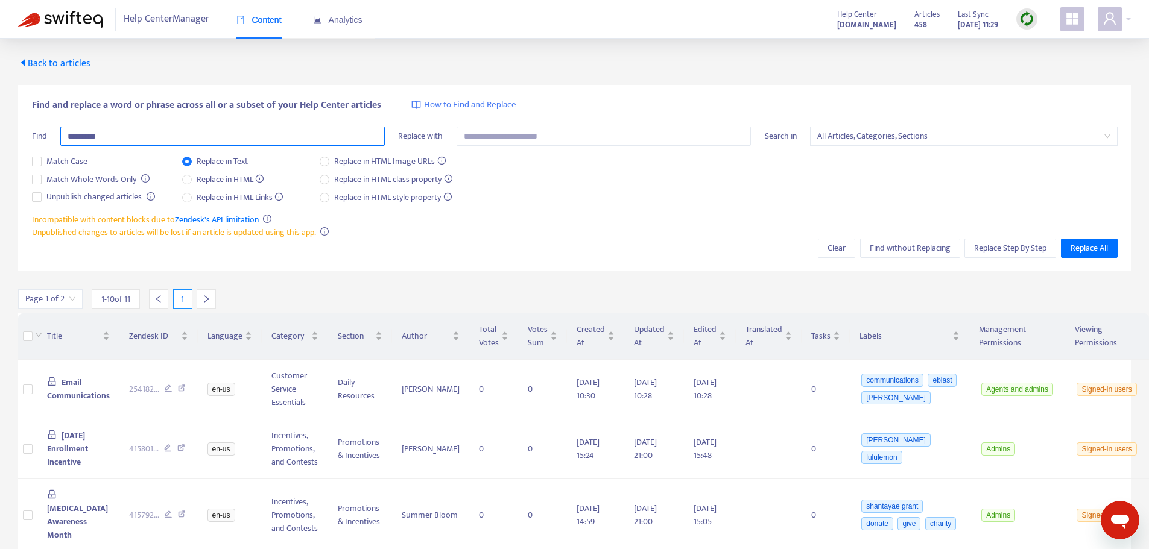
click at [150, 137] on input "*********" at bounding box center [222, 136] width 324 height 19
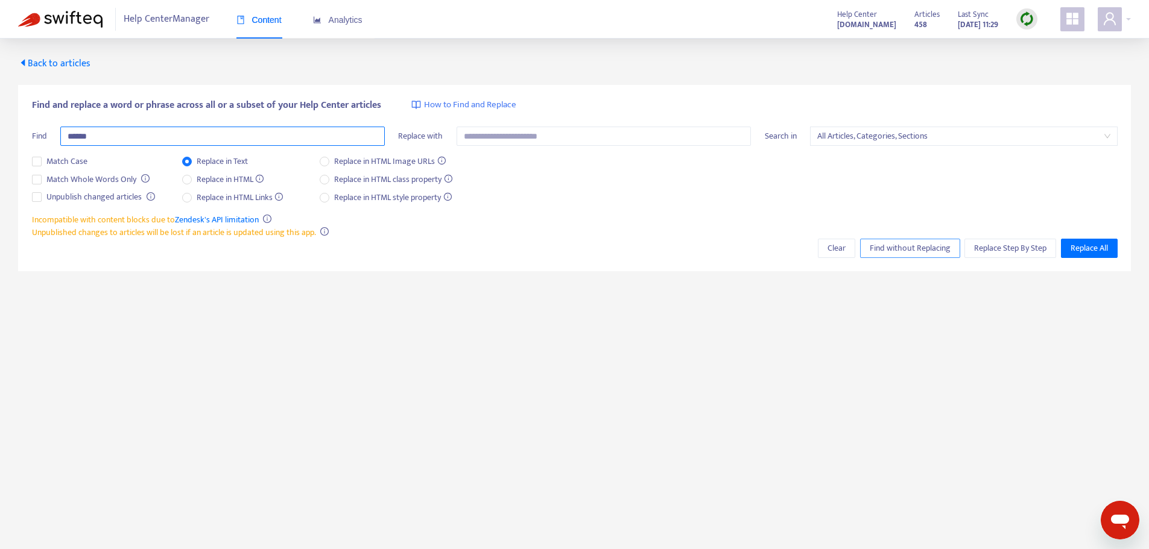
type input "******"
click at [894, 242] on span "Find without Replacing" at bounding box center [910, 248] width 81 height 13
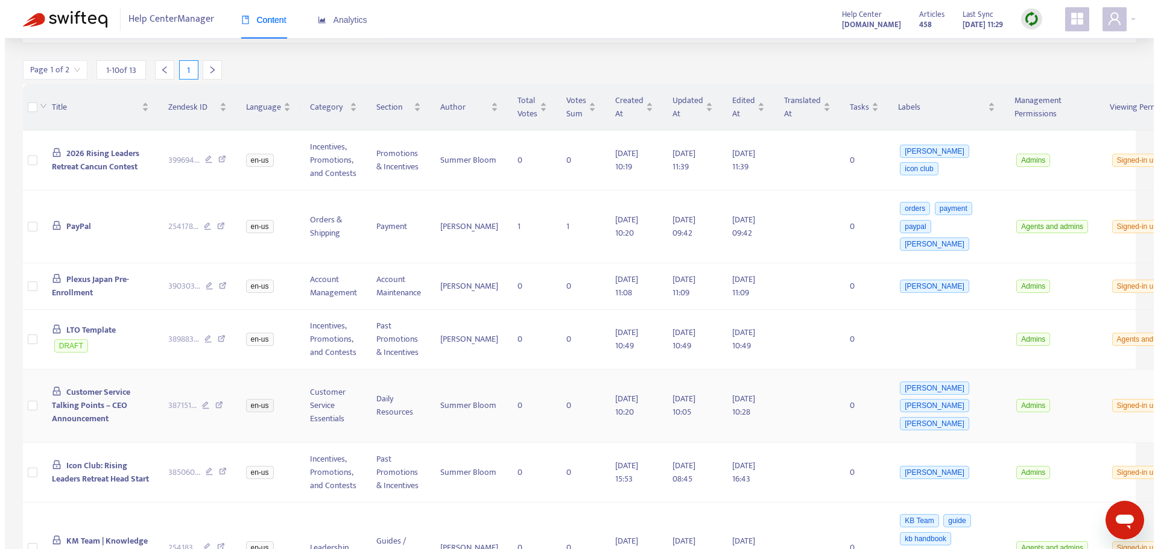
scroll to position [302, 0]
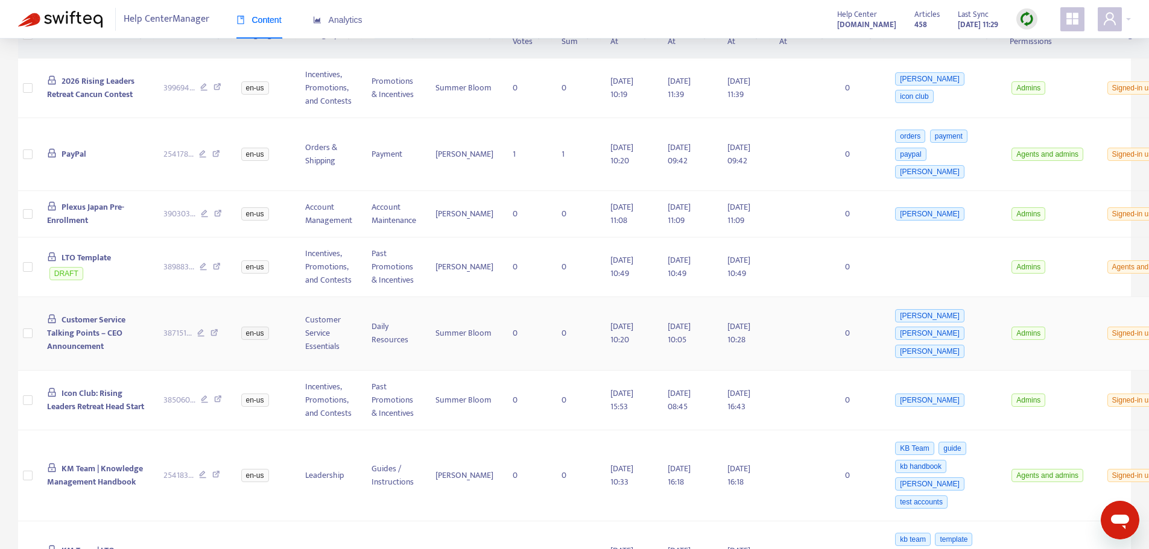
click at [68, 353] on span "Customer Service Talking Points – CEO Announcement" at bounding box center [86, 333] width 78 height 40
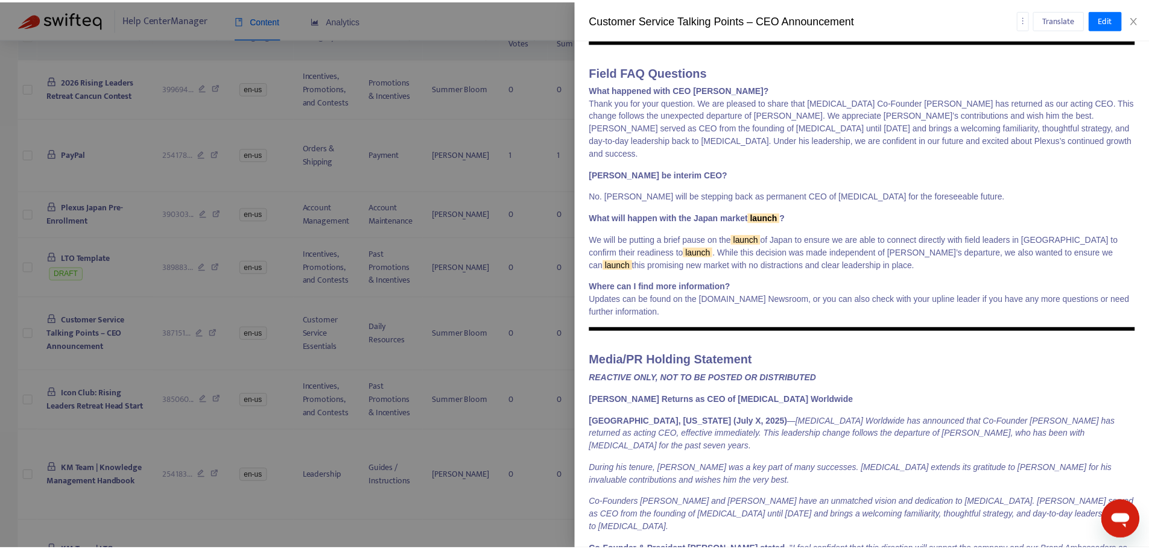
scroll to position [192, 0]
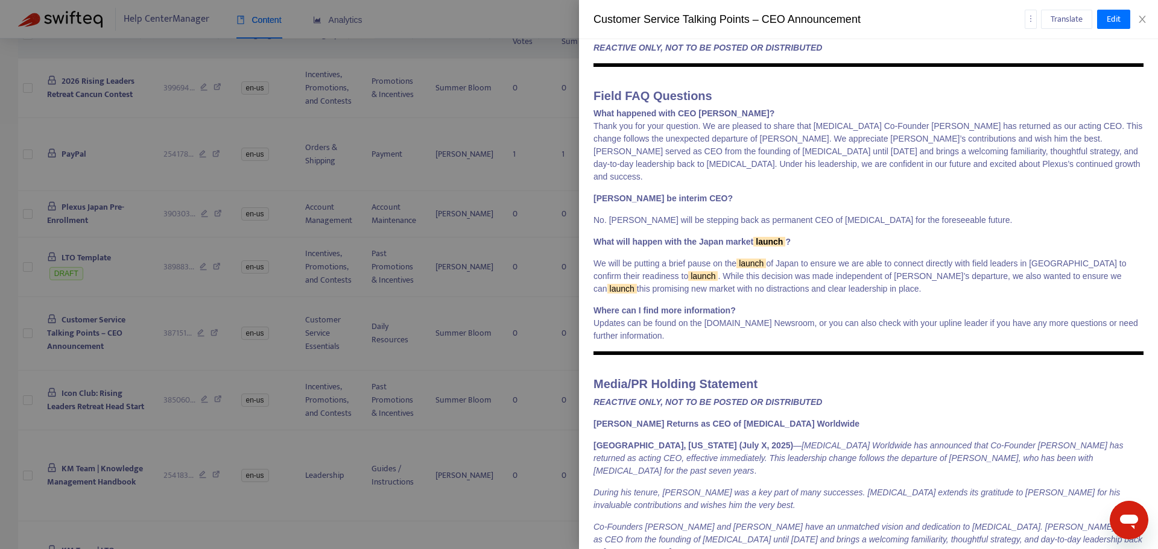
click at [1141, 13] on div "Translate Edit" at bounding box center [1084, 19] width 119 height 19
click at [1141, 16] on icon "close" at bounding box center [1142, 19] width 10 height 10
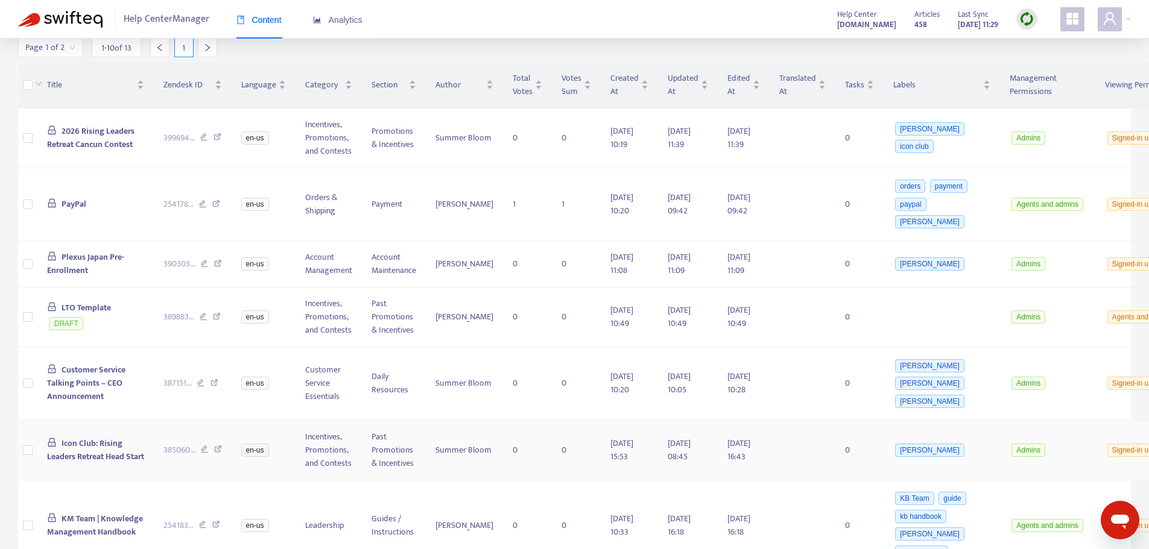
scroll to position [0, 0]
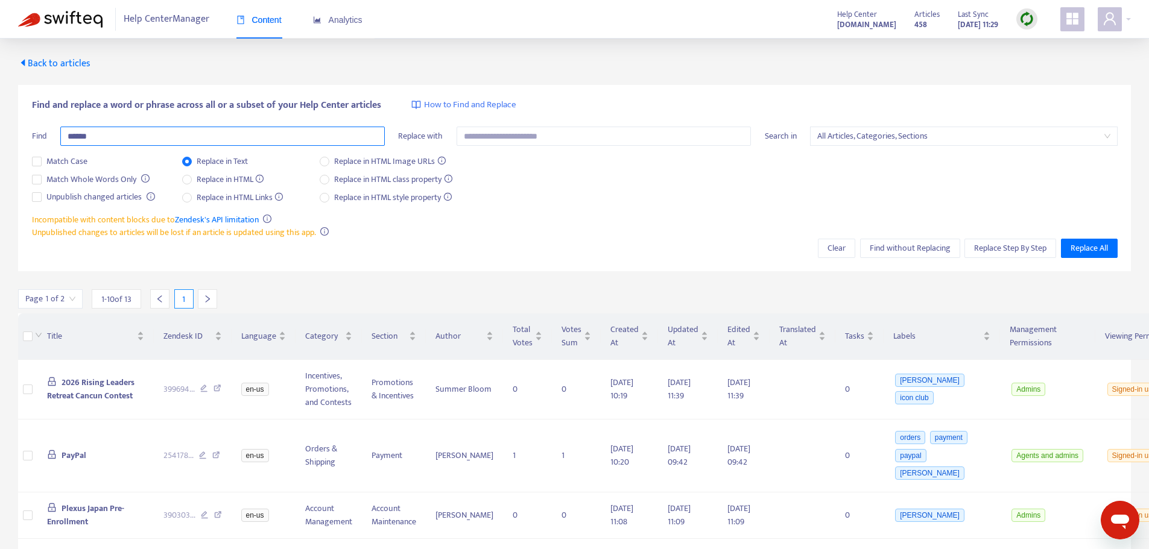
click at [286, 130] on input "******" at bounding box center [222, 136] width 324 height 19
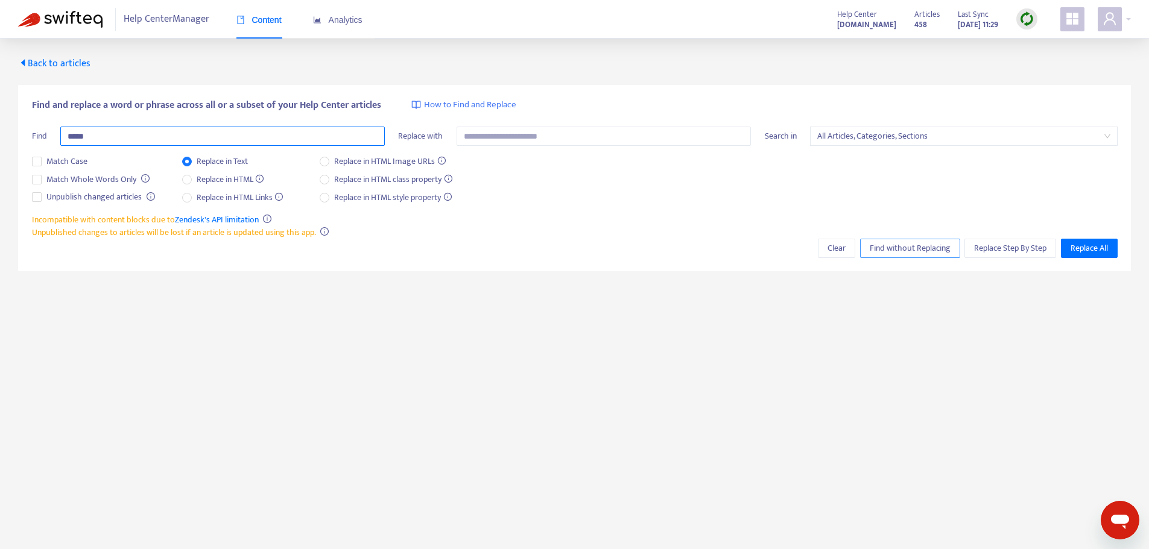
type input "*****"
click at [891, 247] on span "Find without Replacing" at bounding box center [910, 248] width 81 height 13
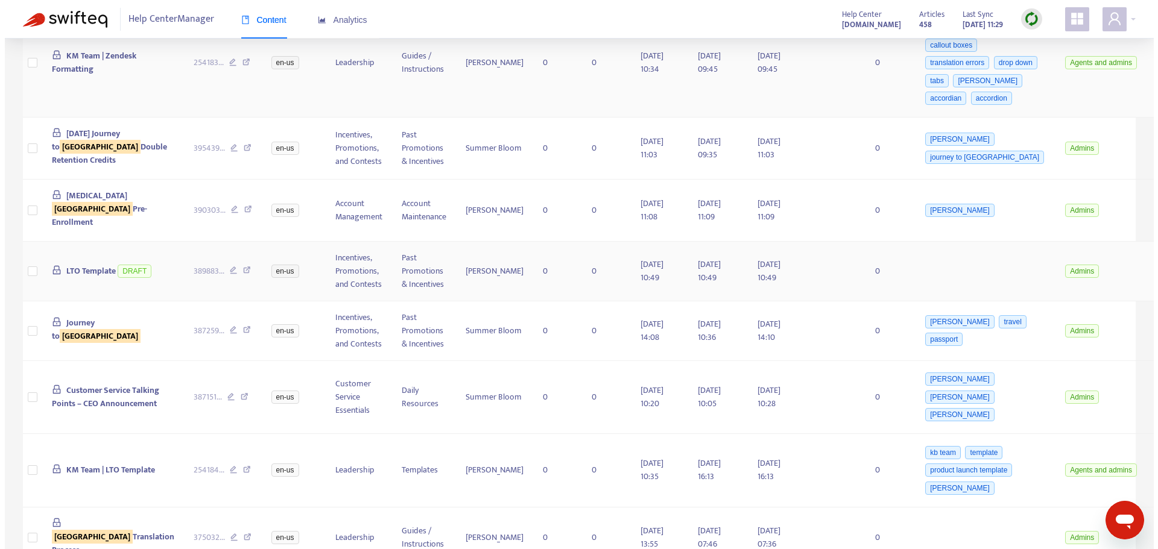
scroll to position [422, 0]
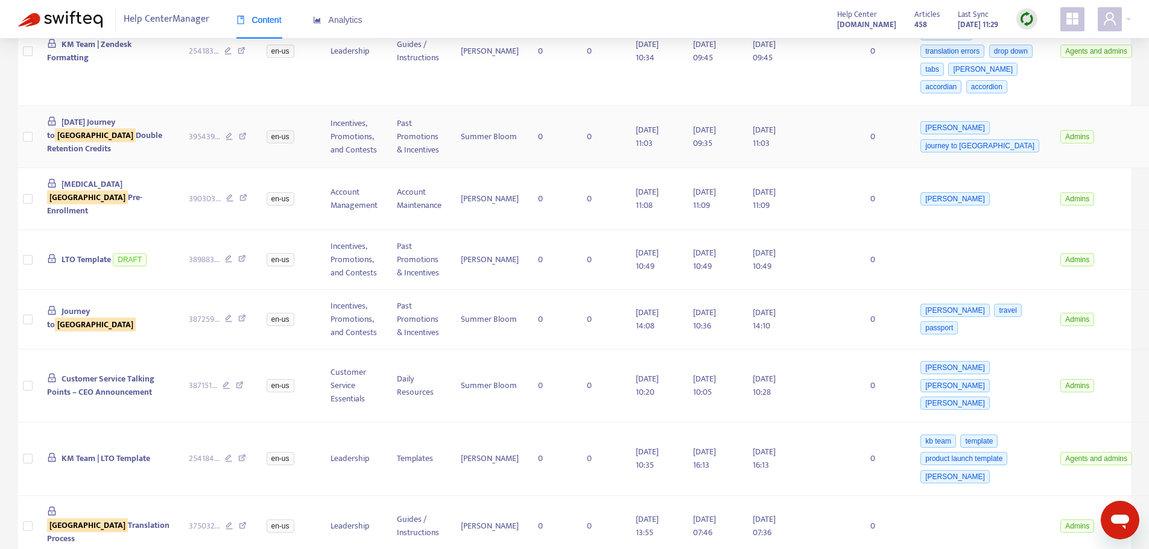
click at [72, 142] on span "August 2025 Journey to japan Double Retention Credits" at bounding box center [104, 135] width 115 height 40
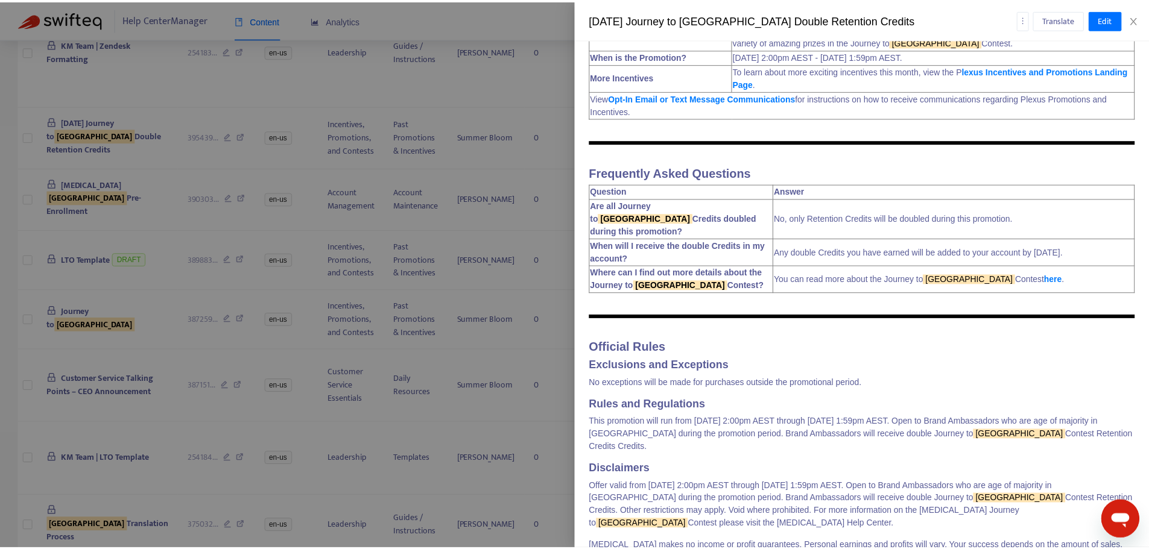
scroll to position [234, 0]
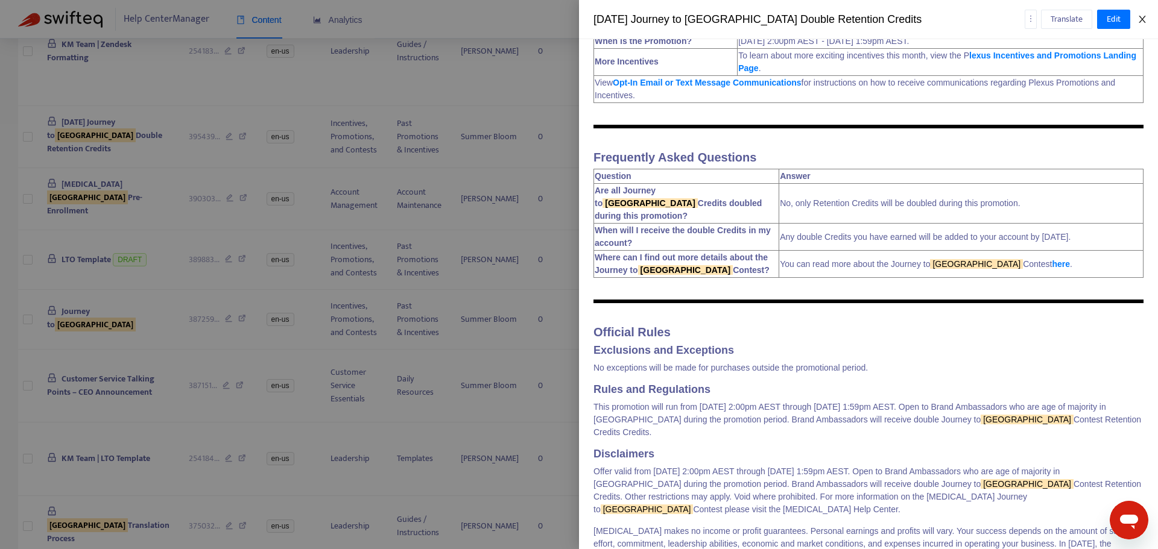
click at [1143, 22] on icon "close" at bounding box center [1142, 19] width 10 height 10
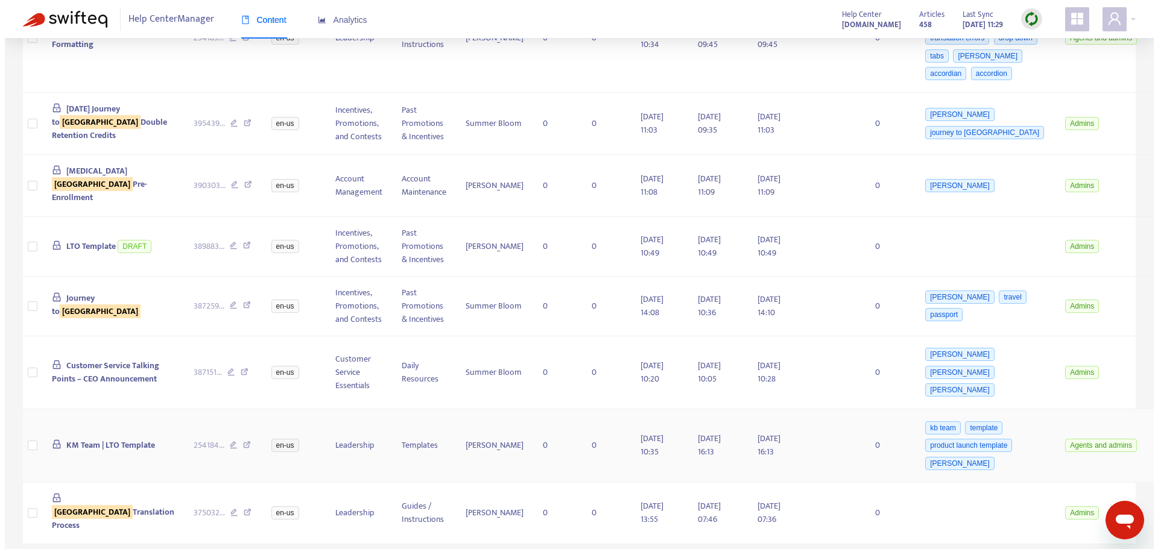
scroll to position [479, 0]
click at [76, 507] on span "japan Translation Process" at bounding box center [108, 518] width 122 height 27
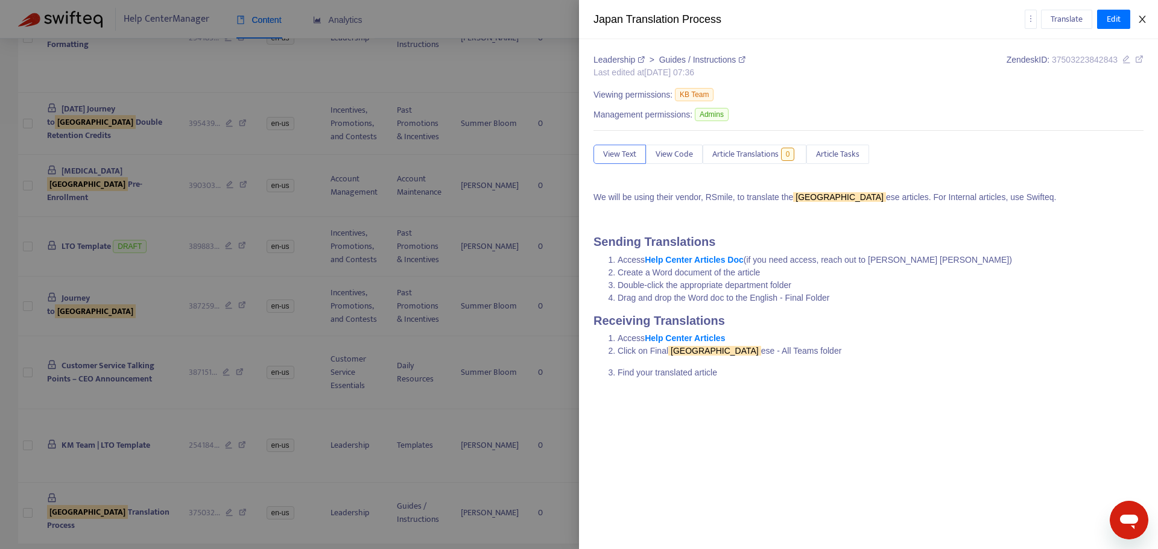
click at [1139, 21] on icon "close" at bounding box center [1142, 19] width 10 height 10
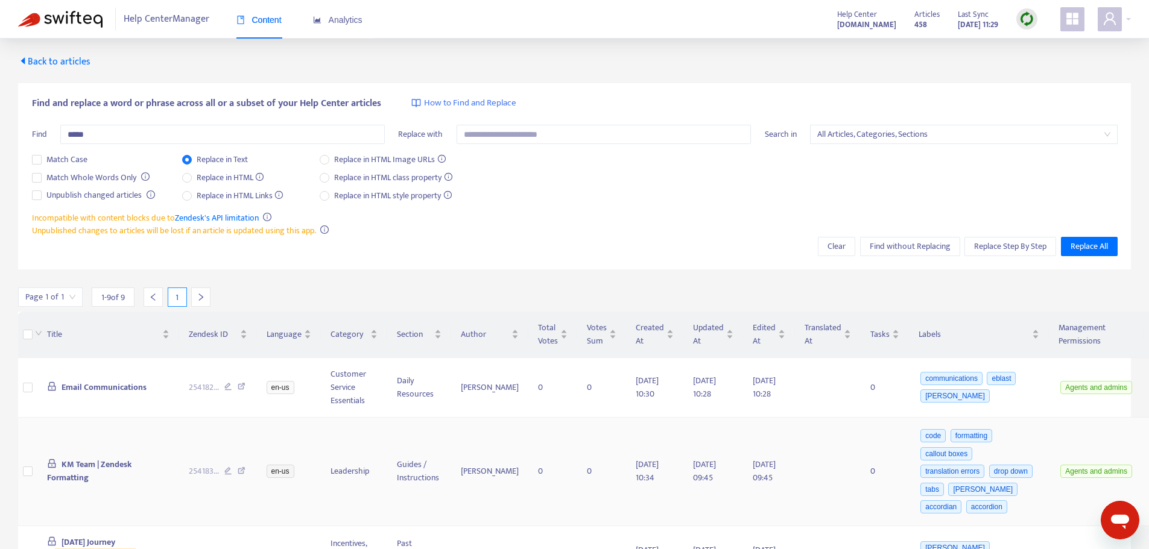
scroll to position [0, 0]
click at [62, 60] on span "Back to articles" at bounding box center [54, 63] width 72 height 16
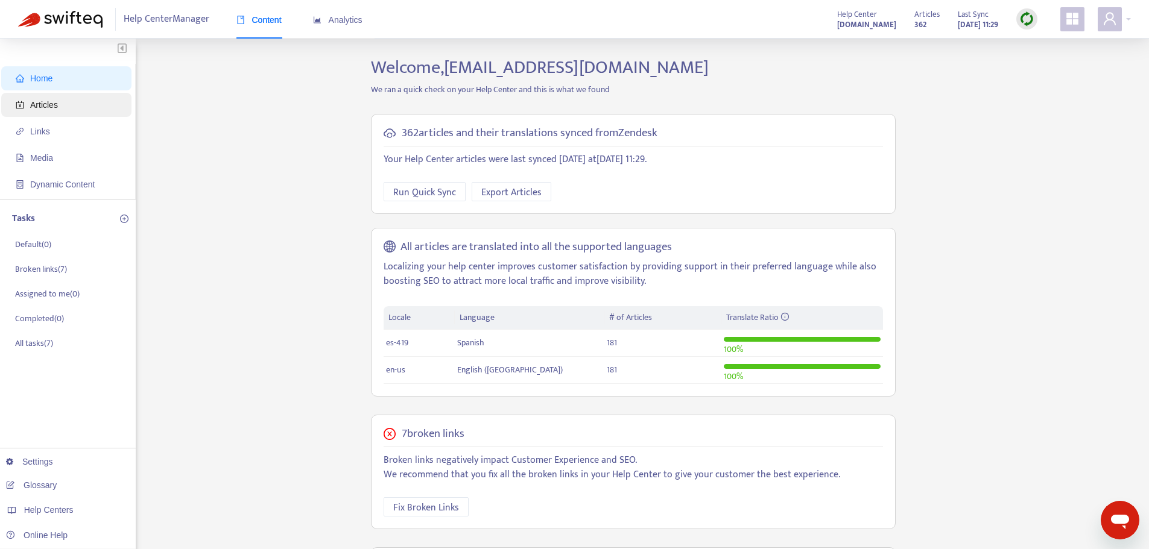
click at [63, 104] on span "Articles" at bounding box center [69, 105] width 106 height 24
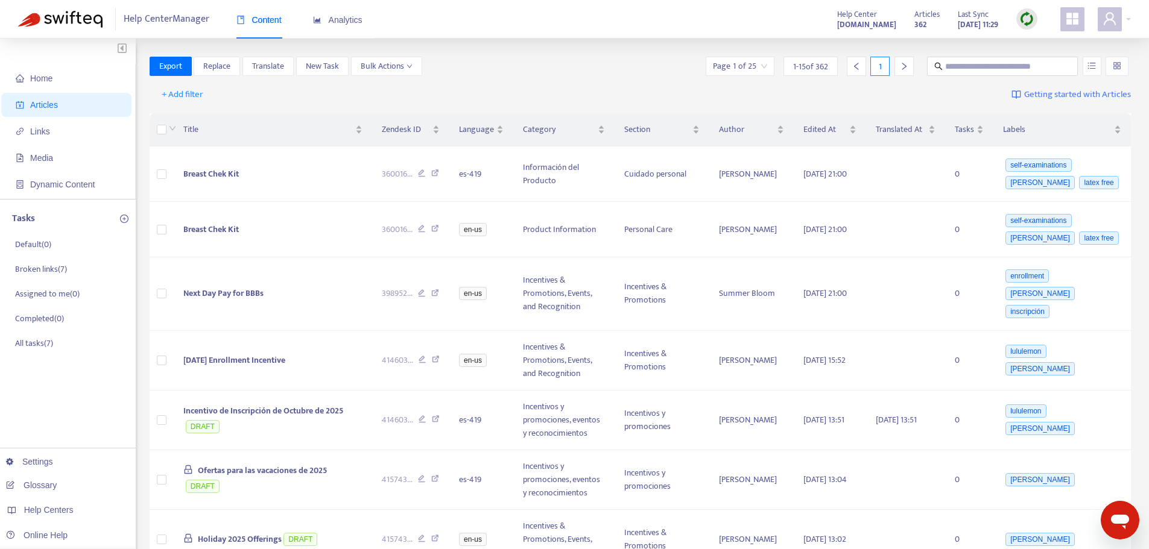
click at [1020, 19] on img at bounding box center [1026, 18] width 15 height 15
click at [1055, 44] on link "Quick Sync" at bounding box center [1051, 44] width 51 height 14
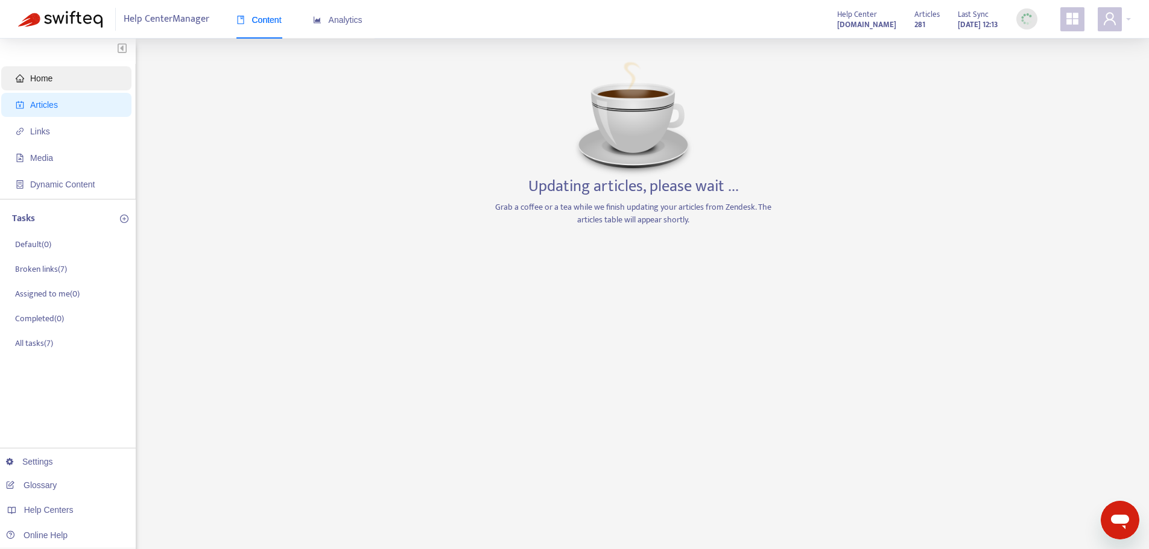
drag, startPoint x: 55, startPoint y: 74, endPoint x: 58, endPoint y: 88, distance: 14.9
click at [55, 74] on span "Home" at bounding box center [69, 78] width 106 height 24
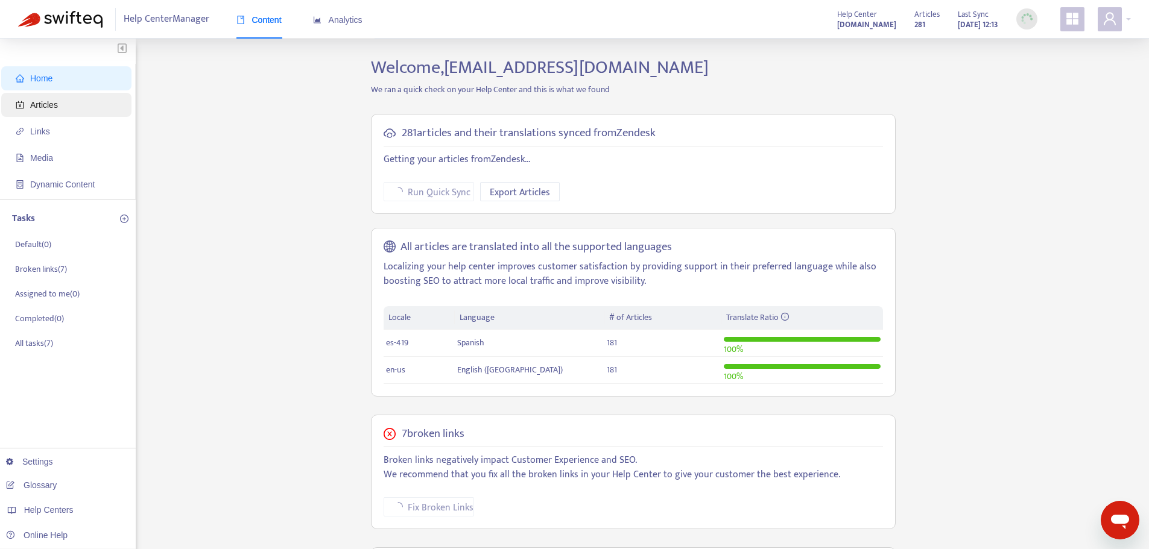
click at [60, 108] on span "Articles" at bounding box center [69, 105] width 106 height 24
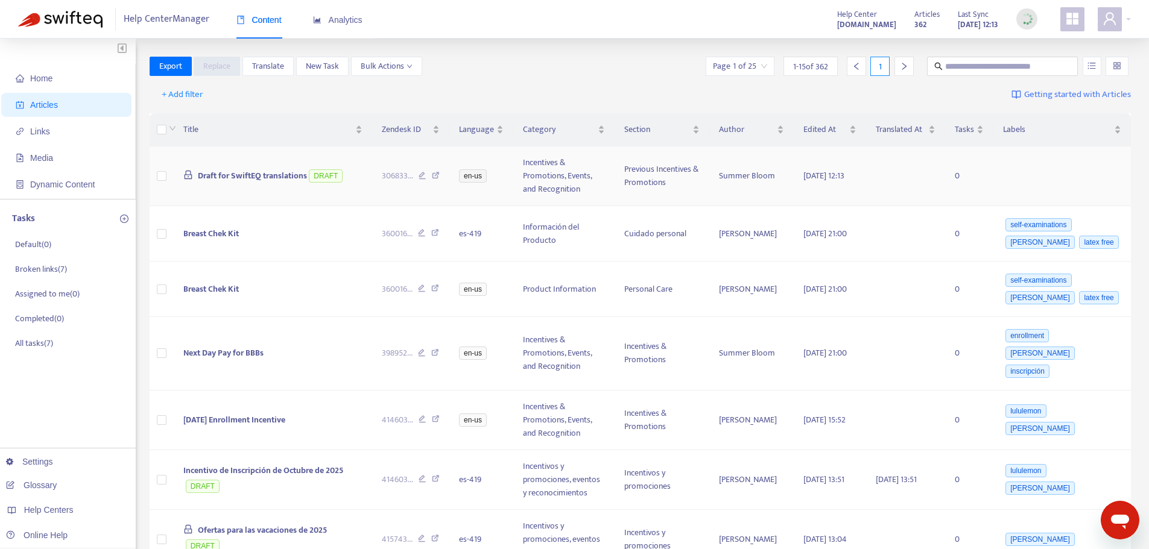
click at [265, 177] on span "Draft for SwiftEQ translations" at bounding box center [252, 176] width 109 height 14
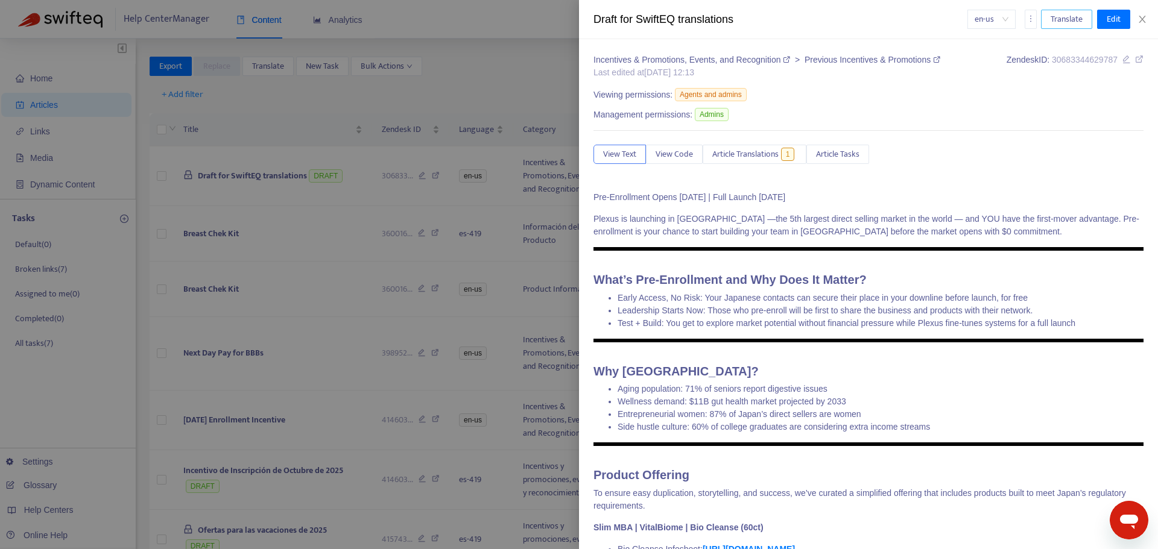
click at [1063, 18] on span "Translate" at bounding box center [1066, 19] width 32 height 13
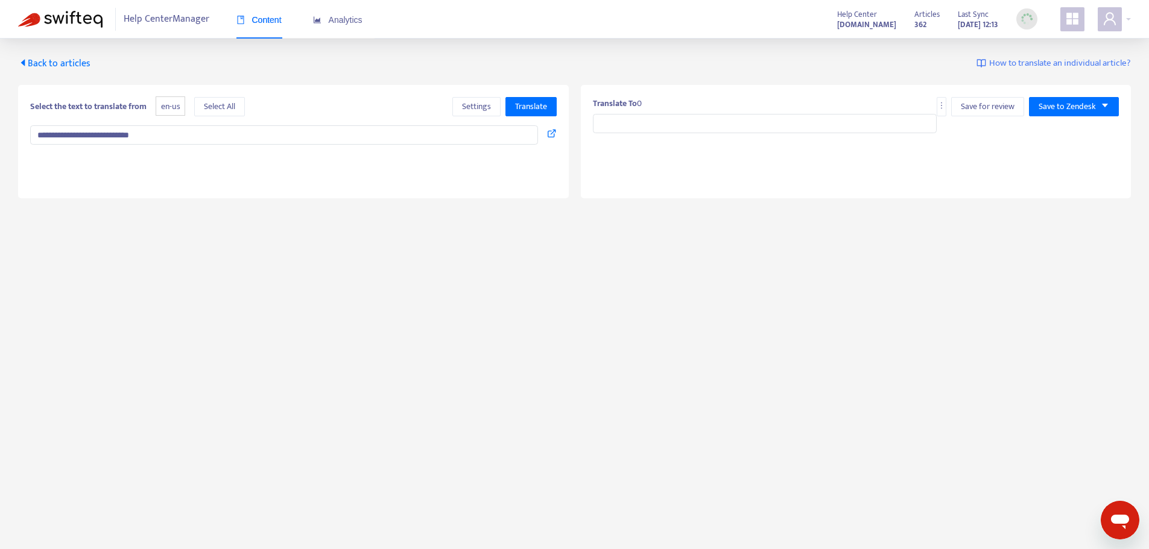
type input "**********"
type textarea "**********"
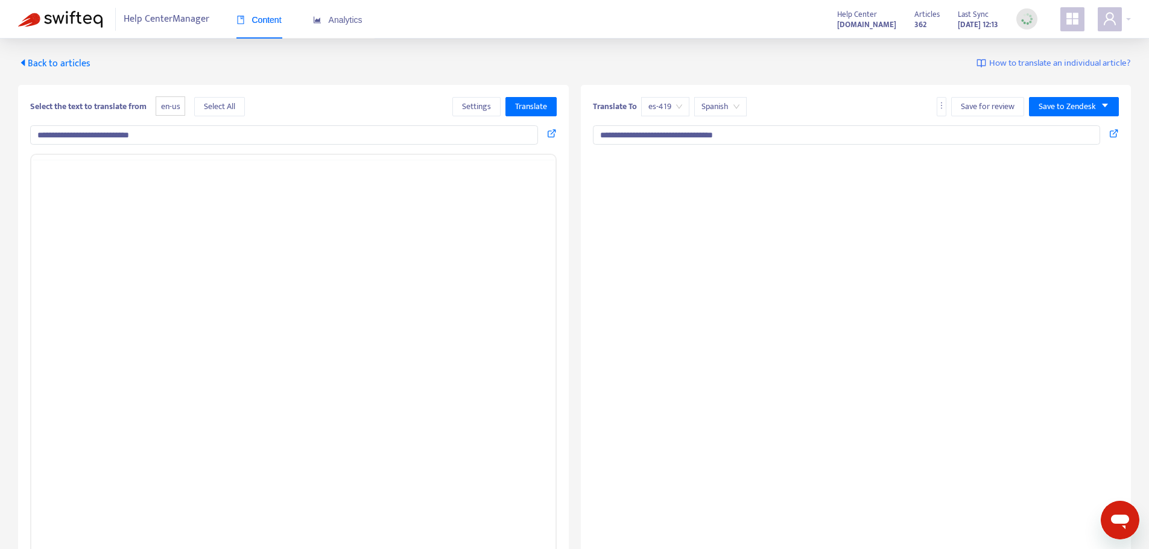
drag, startPoint x: 1028, startPoint y: 123, endPoint x: 1016, endPoint y: 129, distance: 13.5
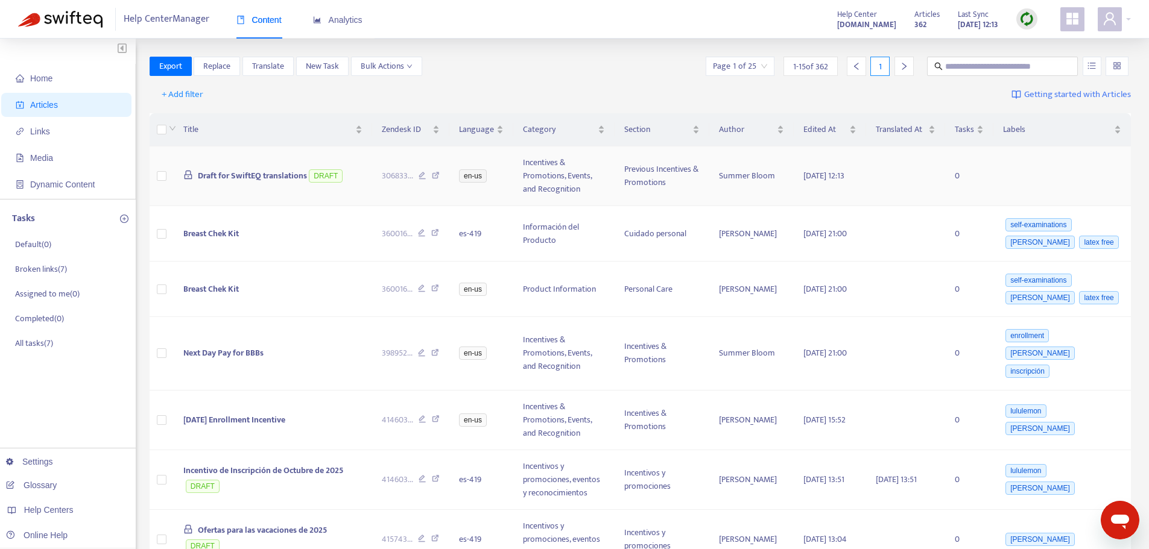
click at [237, 177] on span "Draft for SwiftEQ translations" at bounding box center [252, 176] width 109 height 14
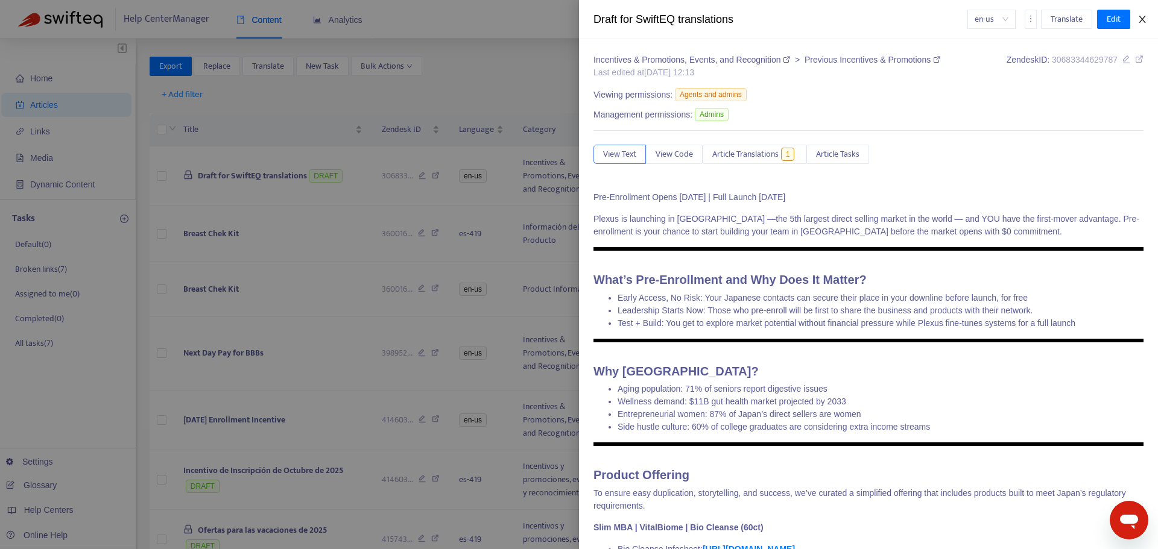
click at [1145, 16] on icon "close" at bounding box center [1142, 19] width 10 height 10
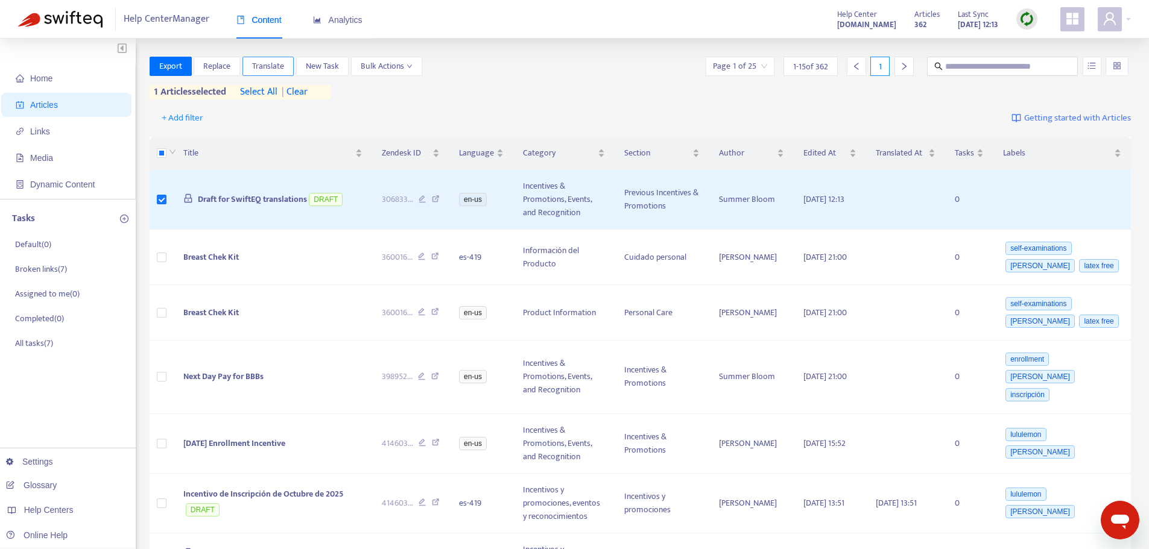
click at [271, 68] on span "Translate" at bounding box center [268, 66] width 32 height 13
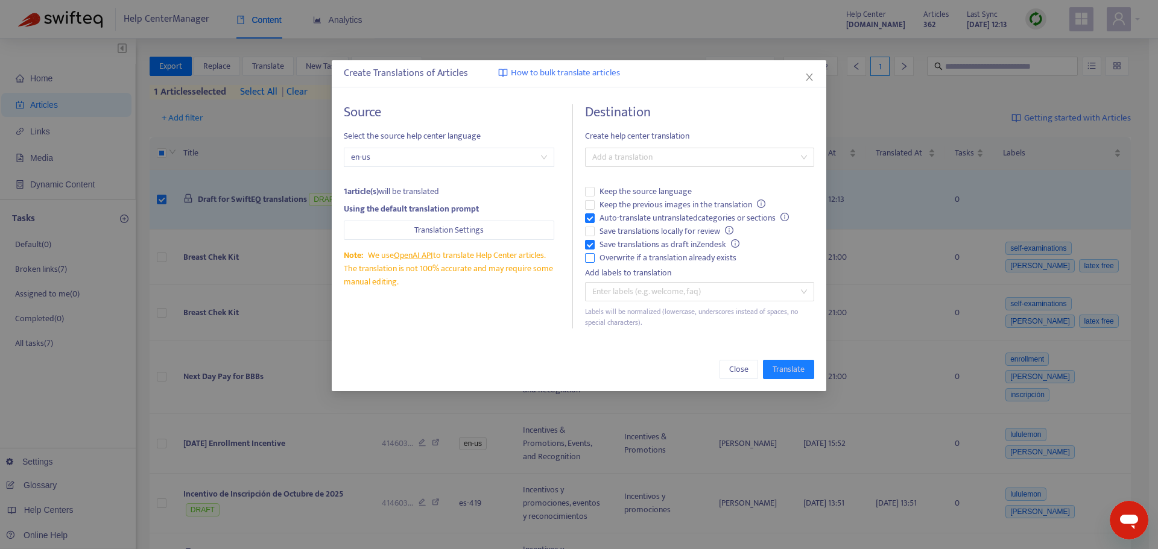
click at [638, 262] on span "Overwrite if a translation already exists" at bounding box center [668, 257] width 147 height 13
click at [613, 215] on span "Auto-translate untranslated categories or sections" at bounding box center [694, 218] width 199 height 13
click at [624, 160] on div at bounding box center [693, 157] width 211 height 14
click at [627, 201] on div "Spanish ( es-419 )" at bounding box center [700, 200] width 210 height 13
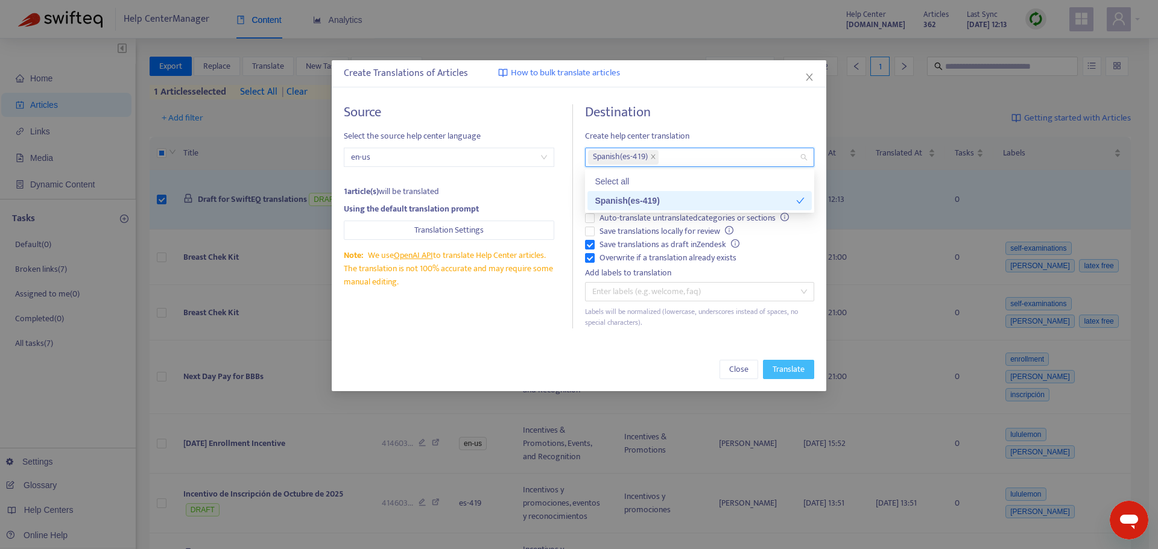
click at [778, 364] on span "Translate" at bounding box center [788, 369] width 32 height 13
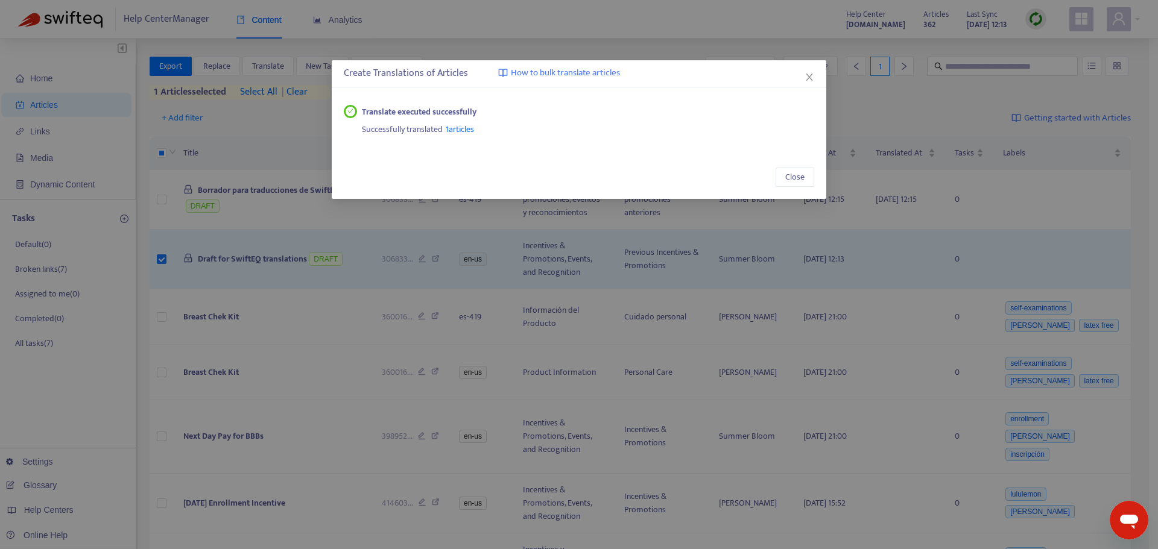
click at [805, 76] on icon "close" at bounding box center [809, 77] width 10 height 10
